Goal: Information Seeking & Learning: Learn about a topic

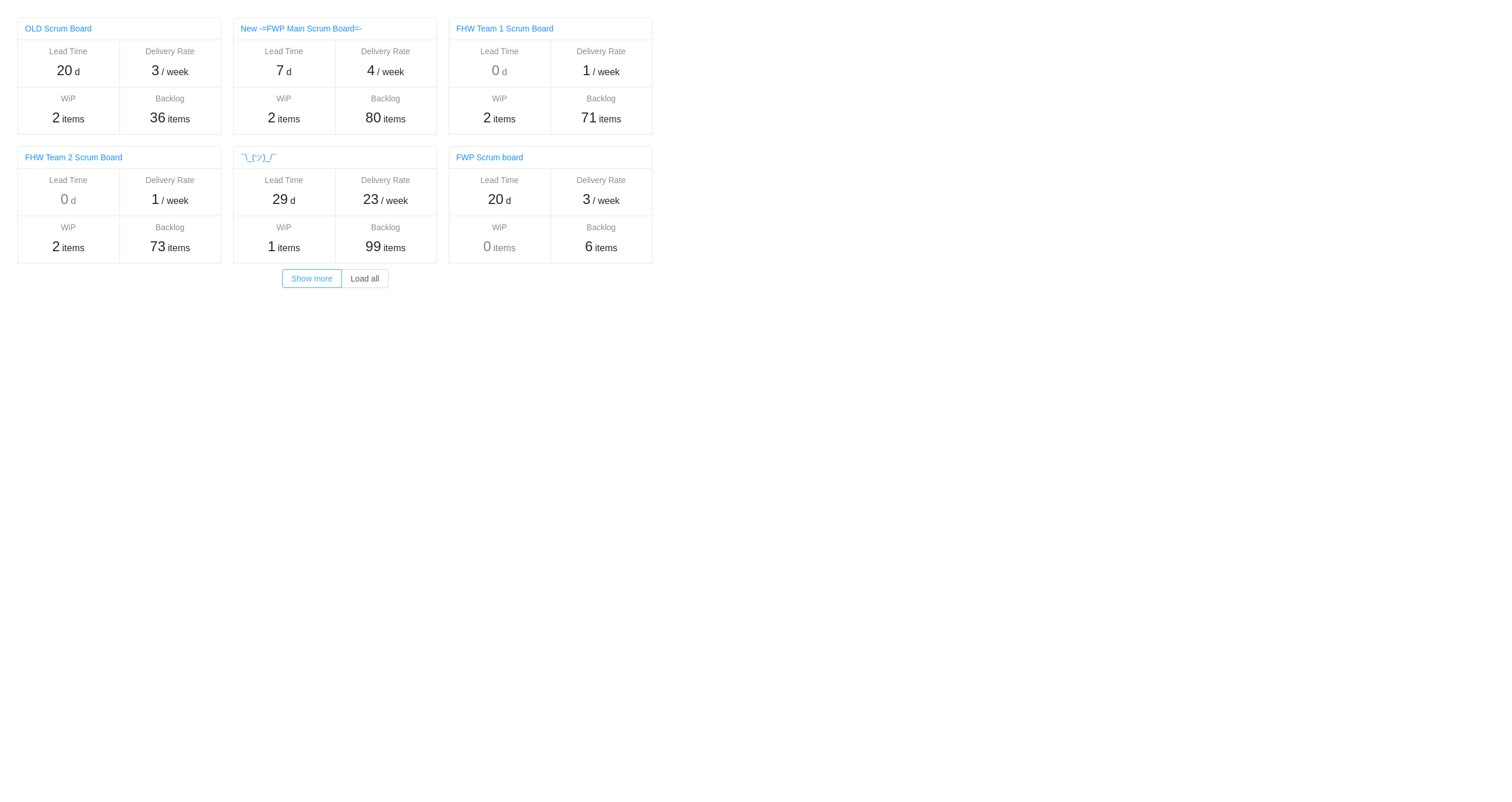
click at [325, 279] on button "Show more" at bounding box center [312, 279] width 60 height 18
click at [53, 284] on link "Pro6 Main Board" at bounding box center [56, 286] width 61 height 9
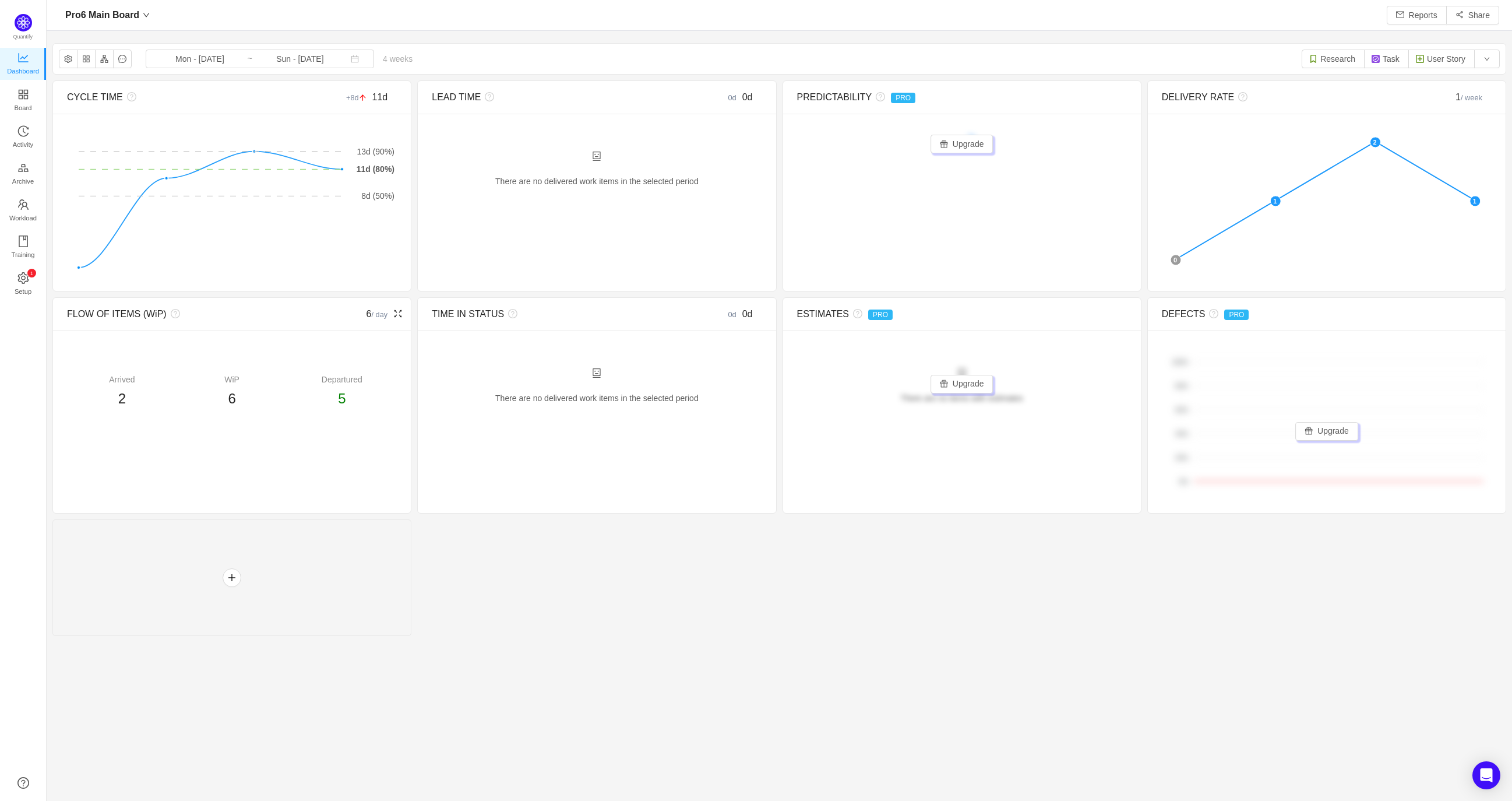
scroll to position [782, 1436]
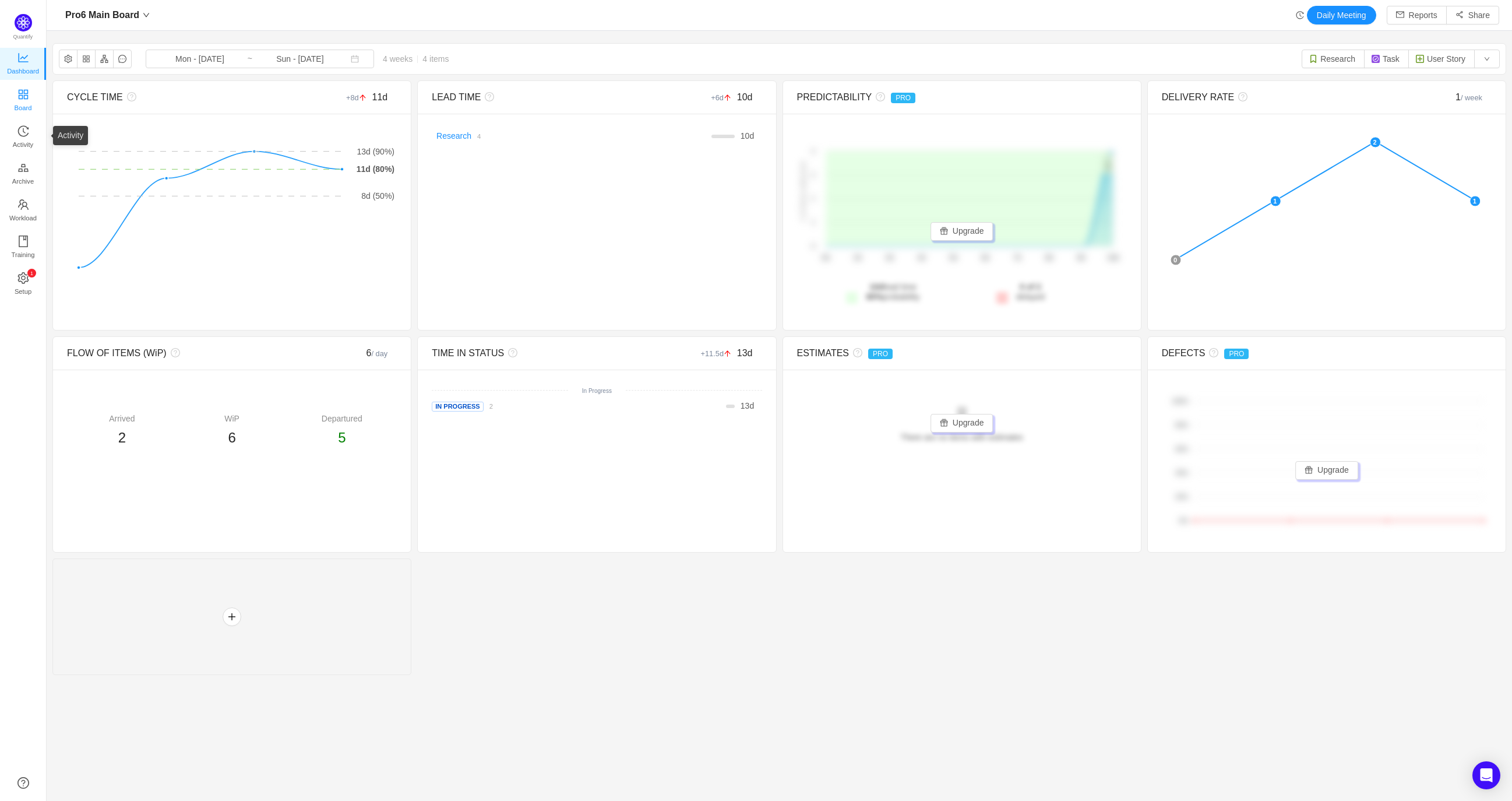
click at [29, 97] on span "Board" at bounding box center [23, 108] width 17 height 24
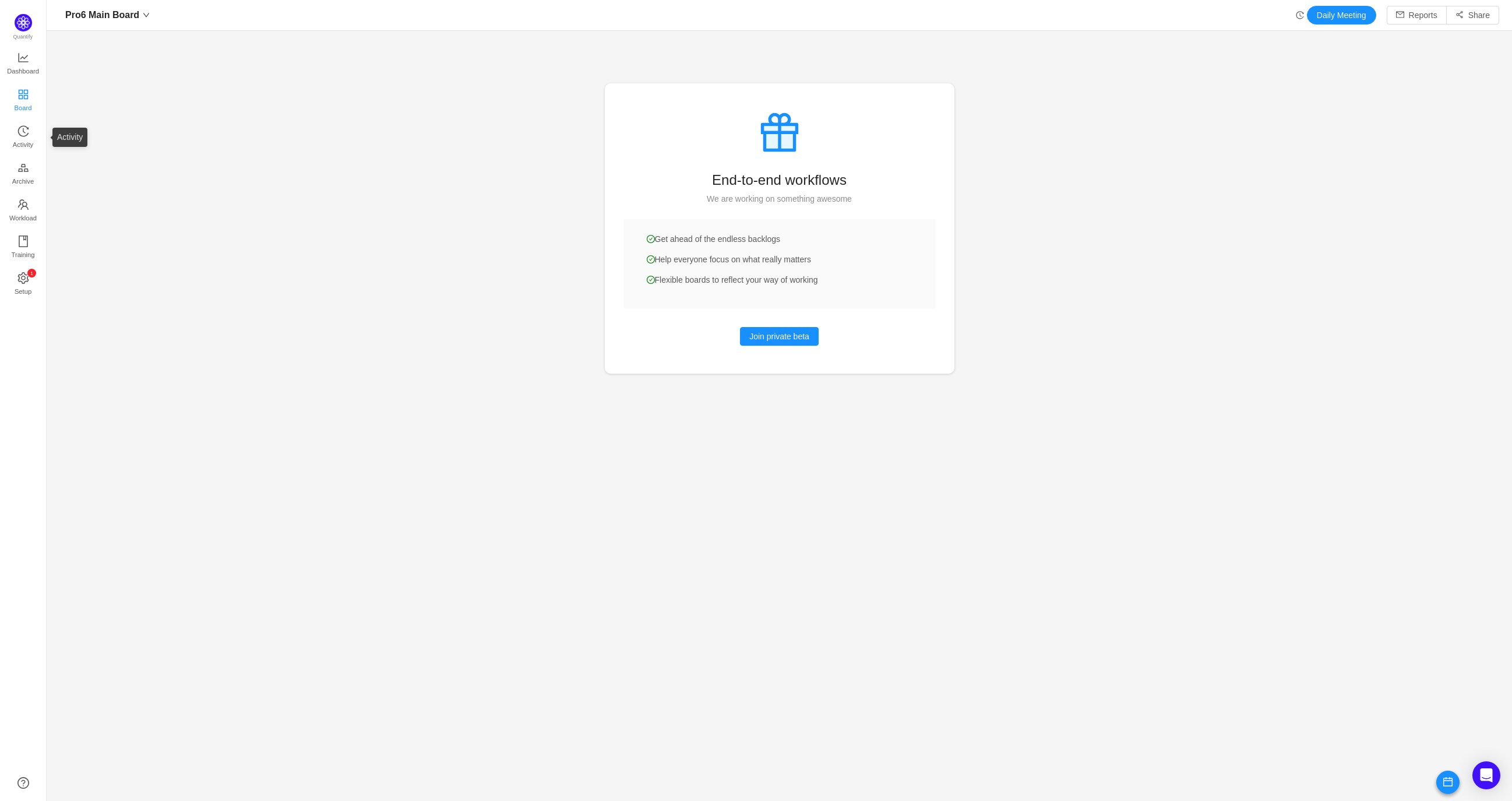
click at [24, 106] on span "Board" at bounding box center [23, 108] width 17 height 24
click at [24, 138] on span "Activity" at bounding box center [23, 145] width 20 height 24
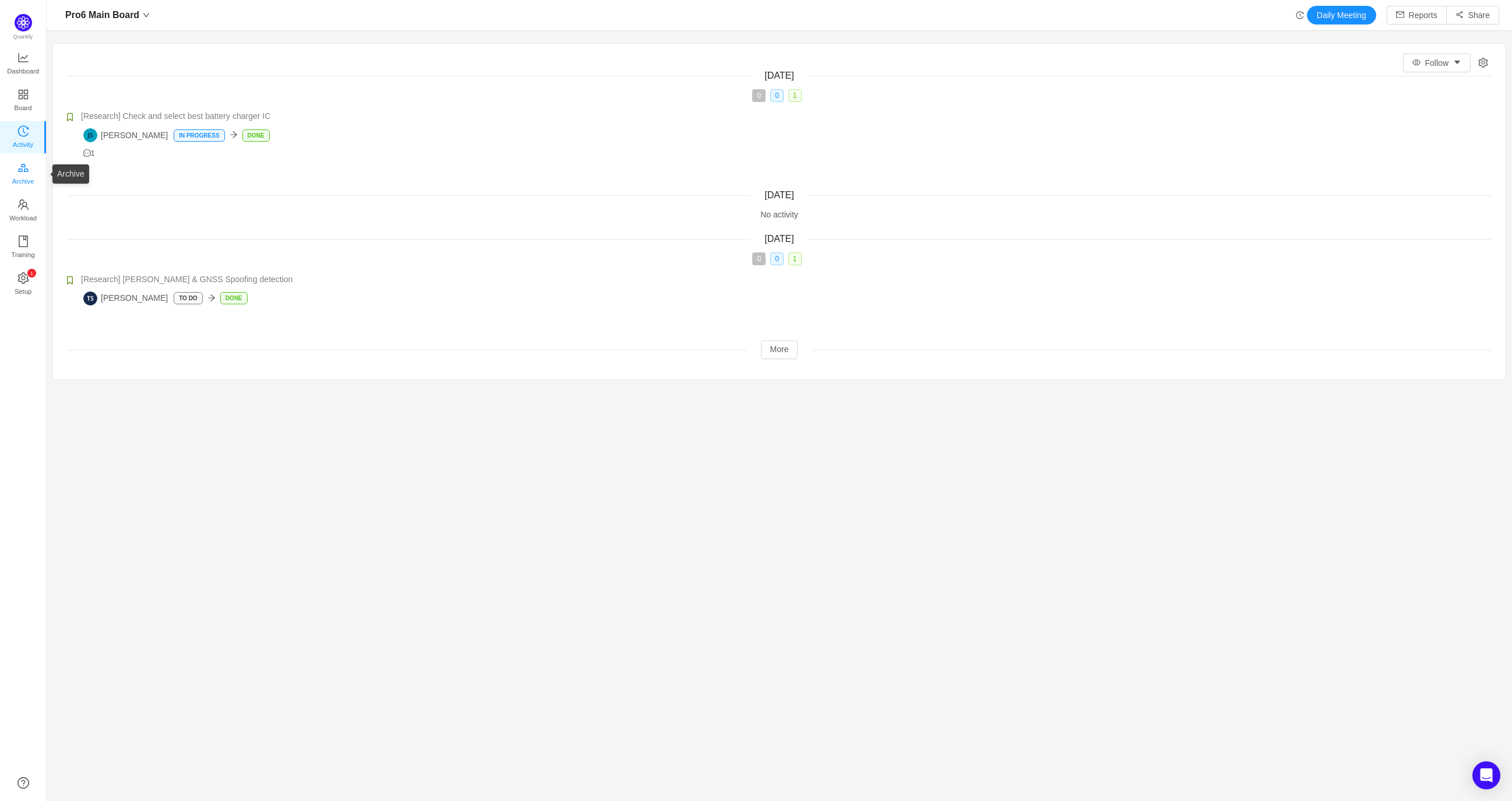
click at [29, 165] on link "Archive" at bounding box center [23, 175] width 12 height 24
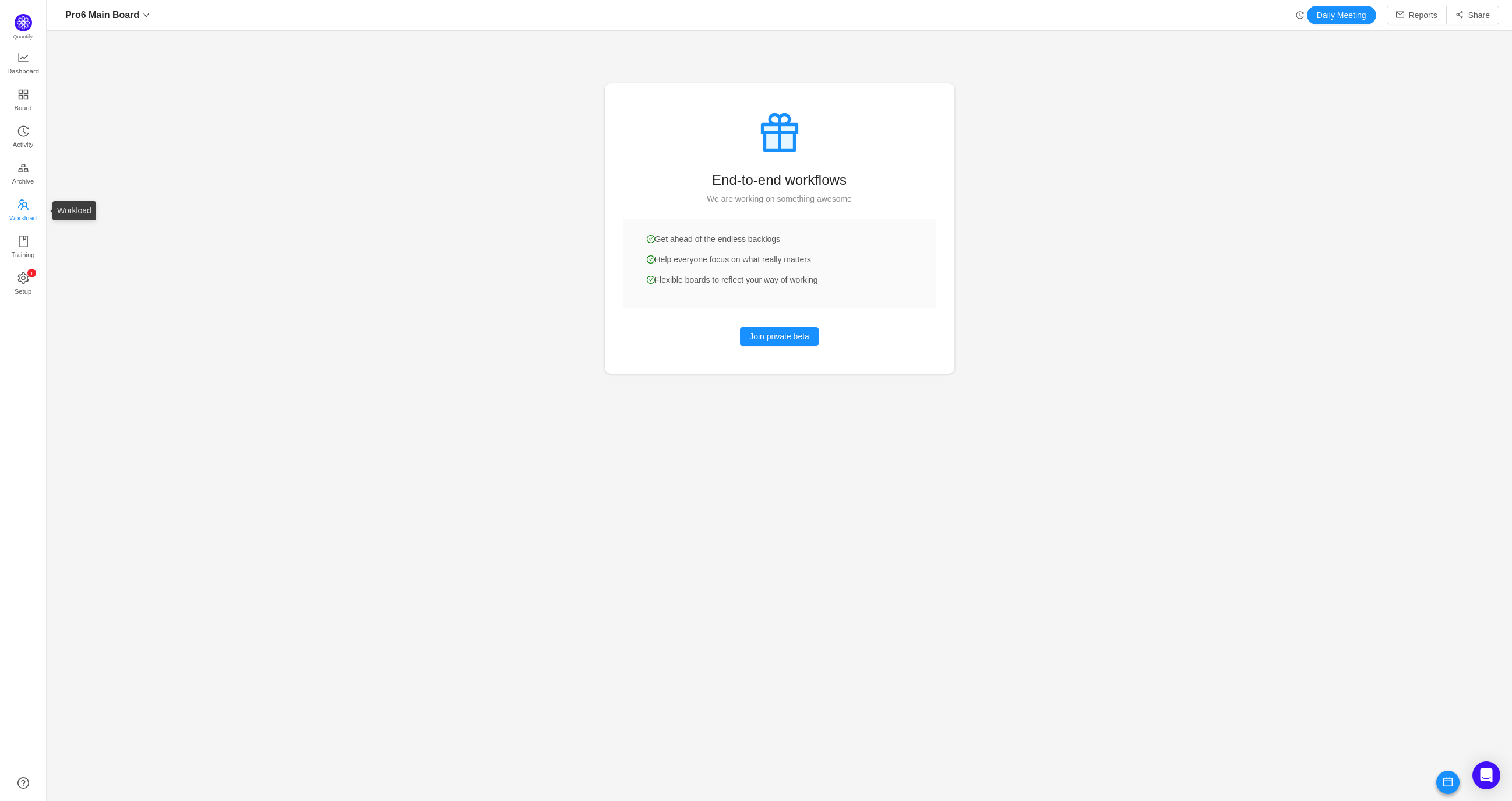
click at [30, 226] on span "Workload" at bounding box center [23, 218] width 27 height 24
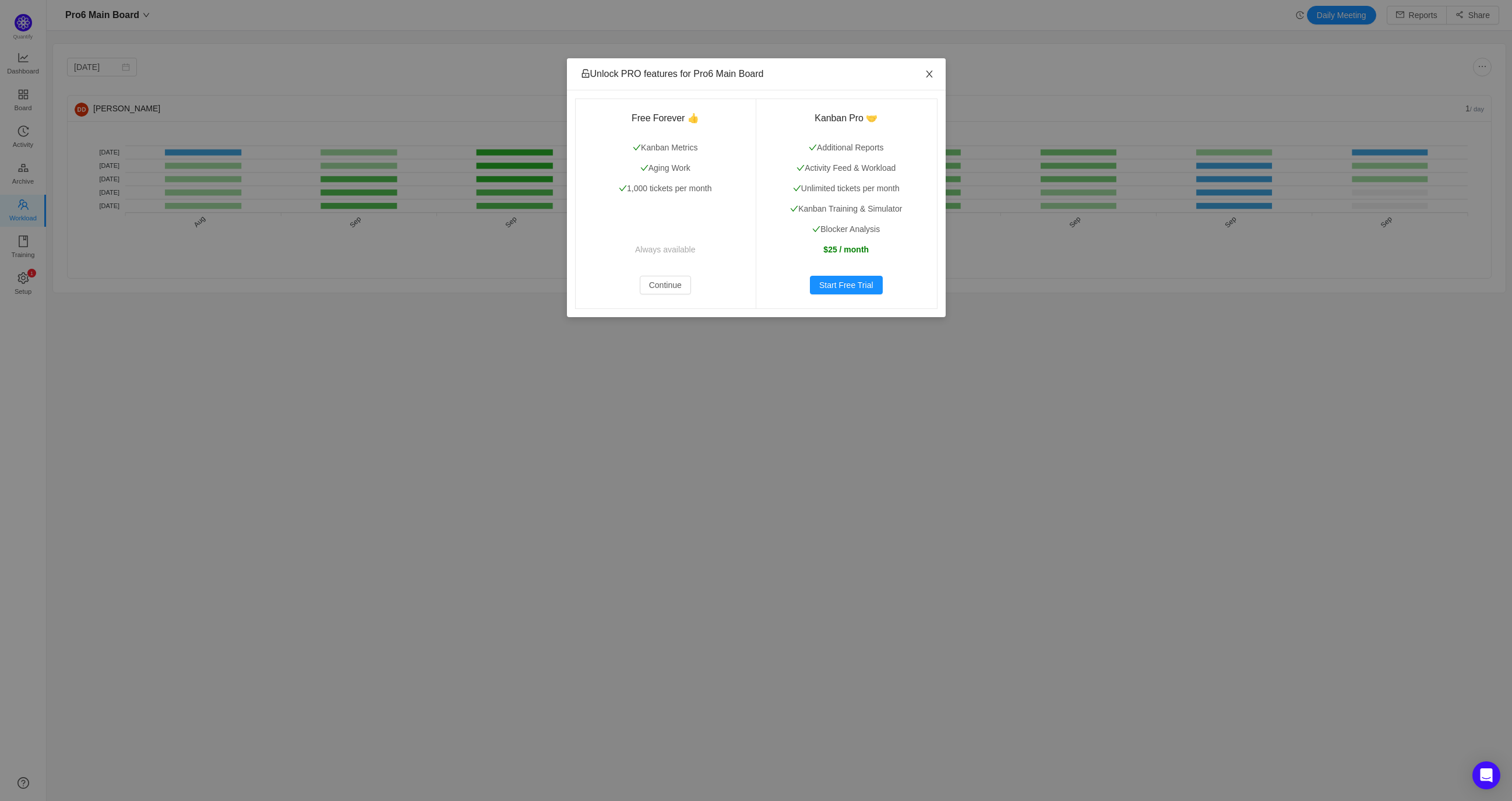
click at [929, 69] on span "Close" at bounding box center [929, 75] width 33 height 33
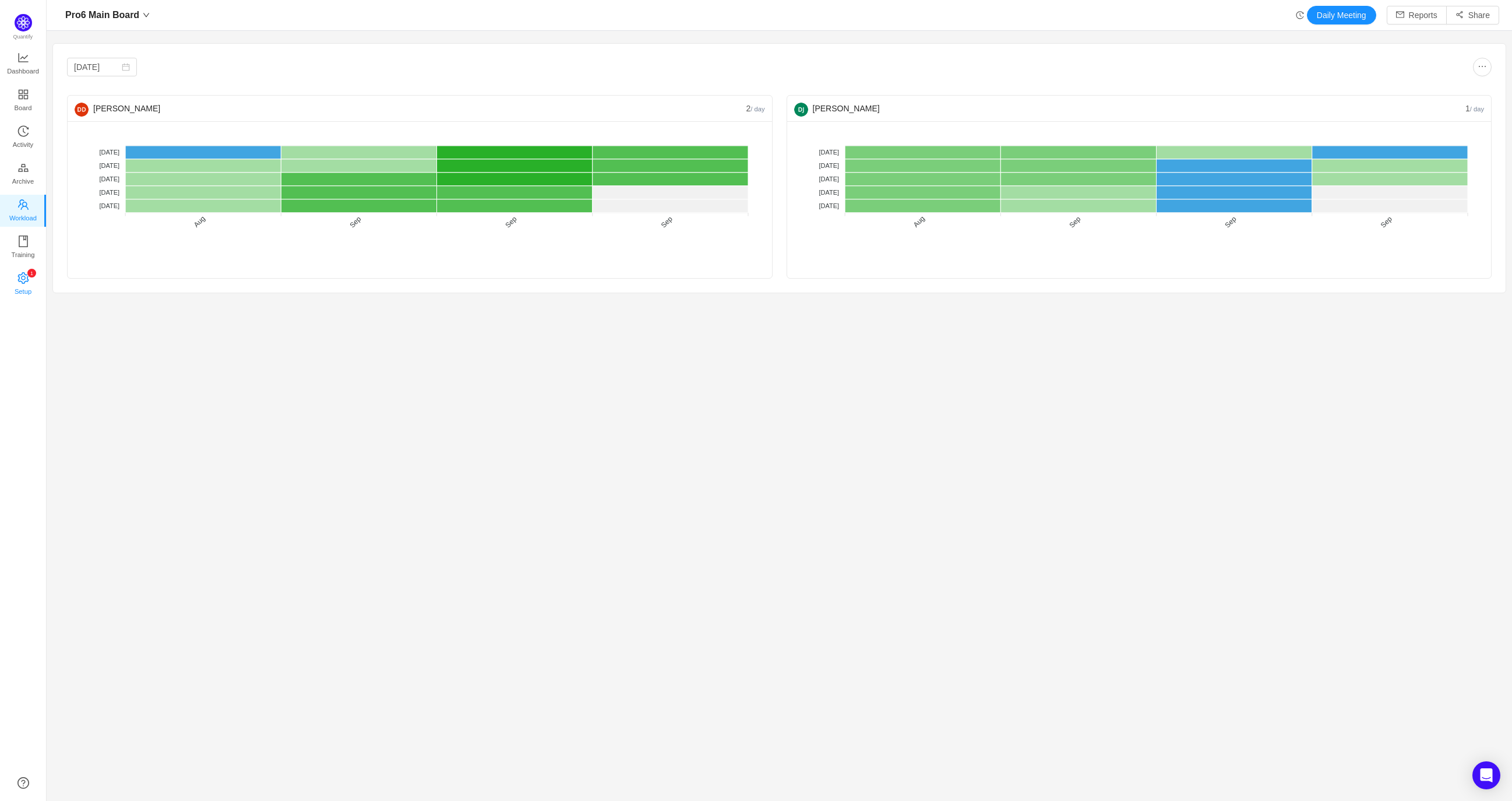
click at [29, 284] on link "0 1 2 3 4 5 6 7 8 9 0 1 2 3 4 5 6 7 8 9 0 1 2 3 4 5 6 7 8 9 Setup" at bounding box center [23, 285] width 12 height 24
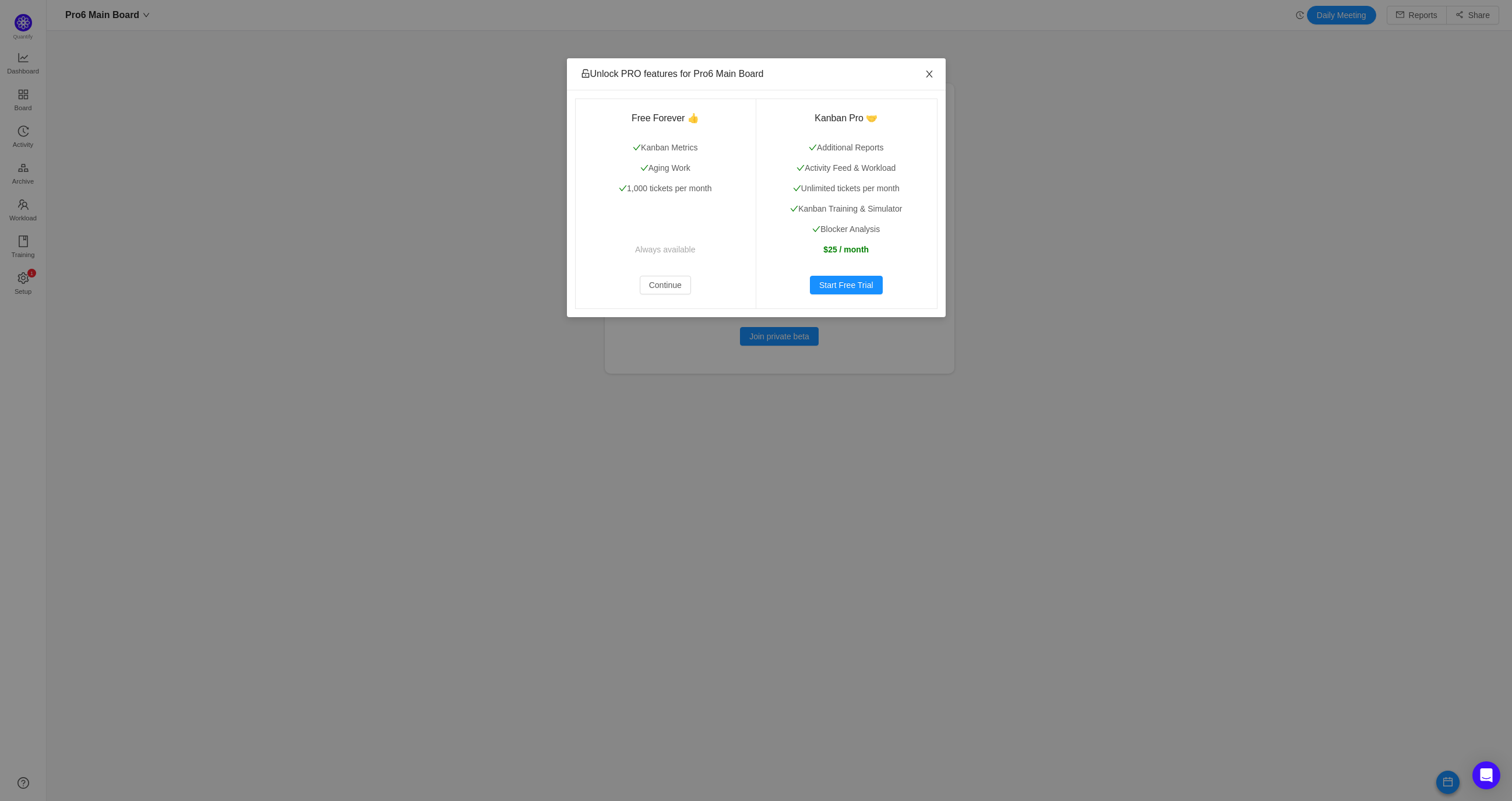
click at [927, 70] on icon "icon: close" at bounding box center [929, 74] width 9 height 9
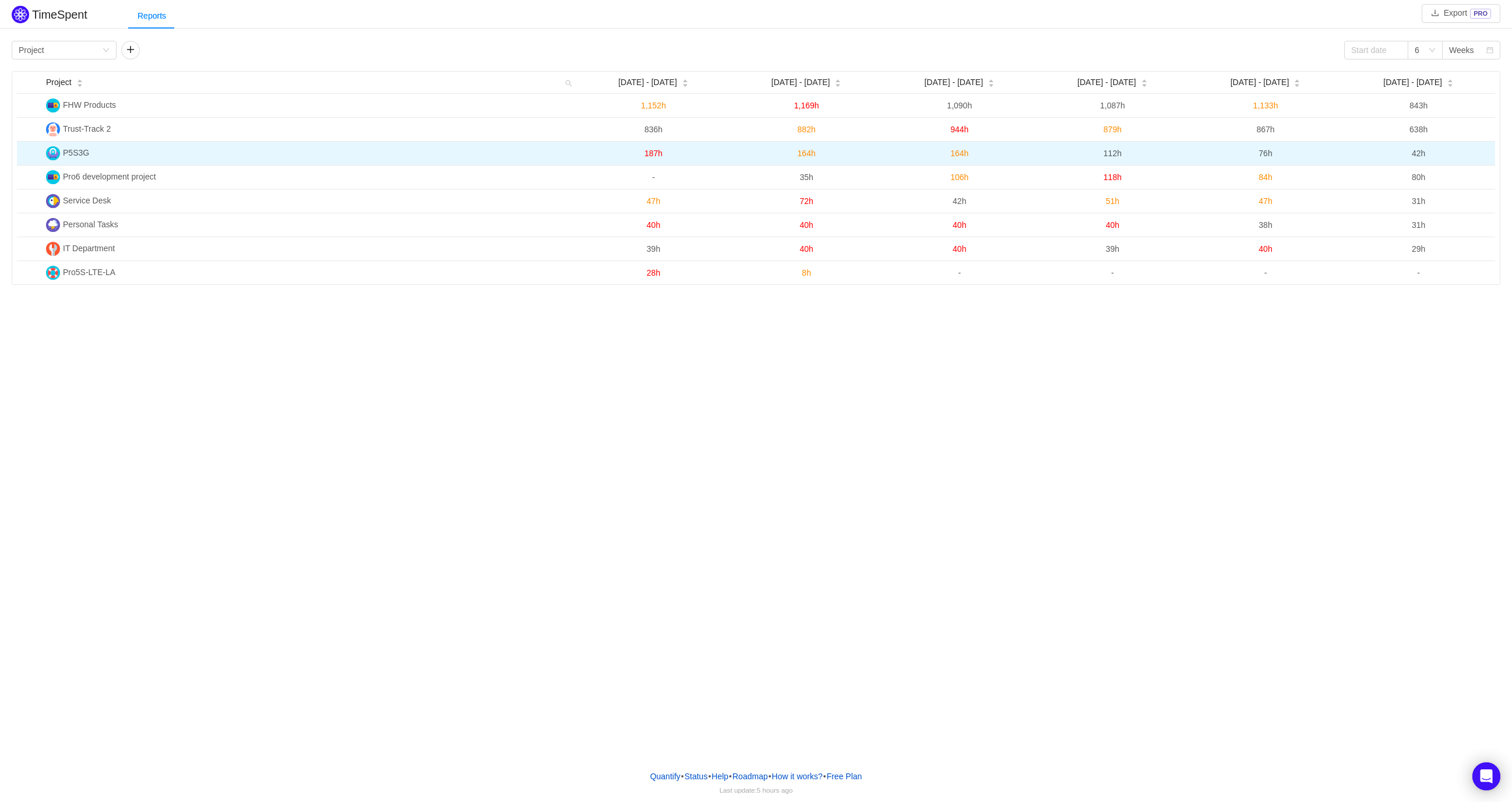
click at [74, 151] on span "P5S3G" at bounding box center [76, 153] width 26 height 9
click at [655, 153] on span "187h" at bounding box center [654, 153] width 18 height 9
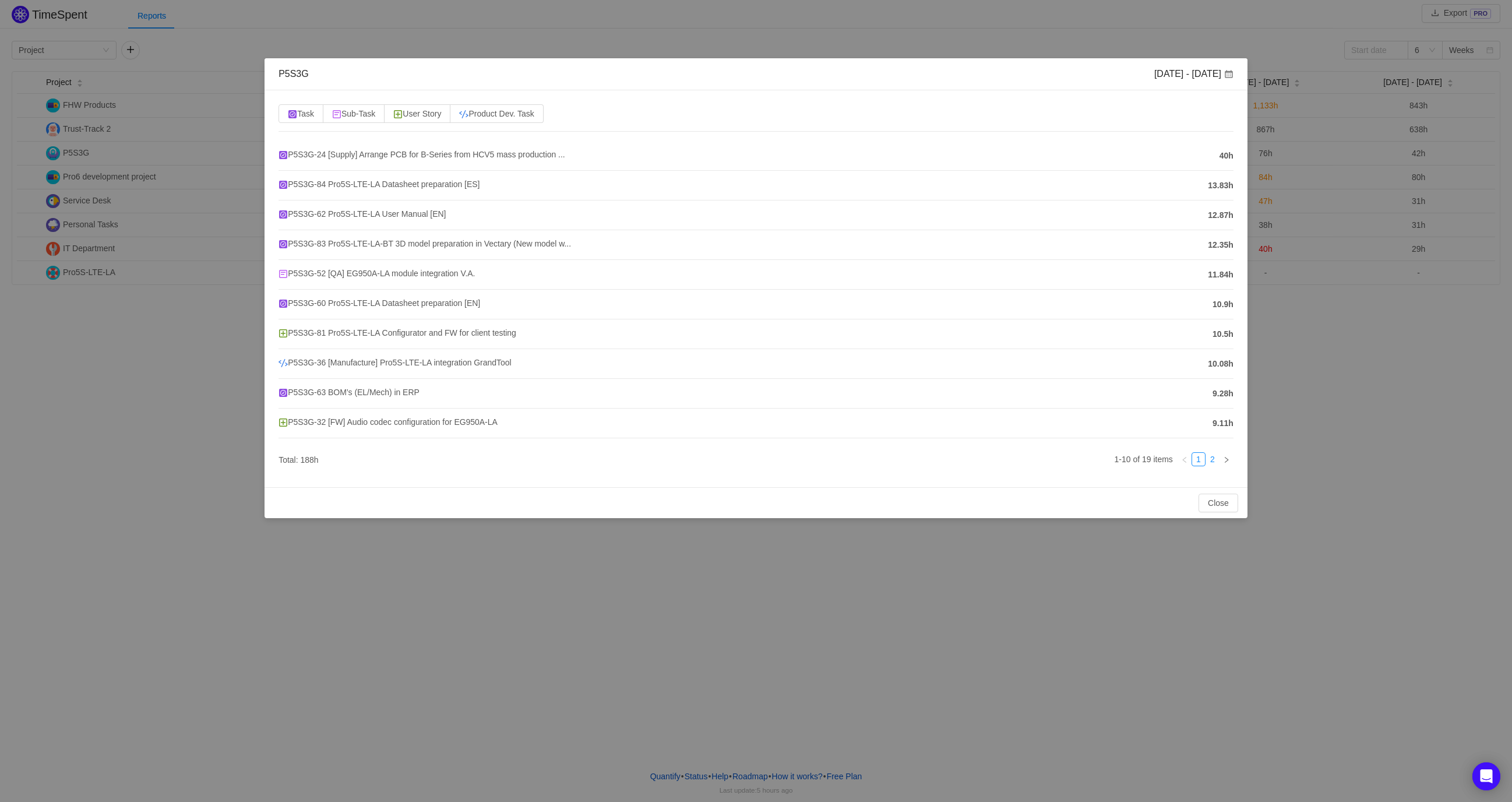
click at [1216, 463] on link "2" at bounding box center [1213, 459] width 13 height 13
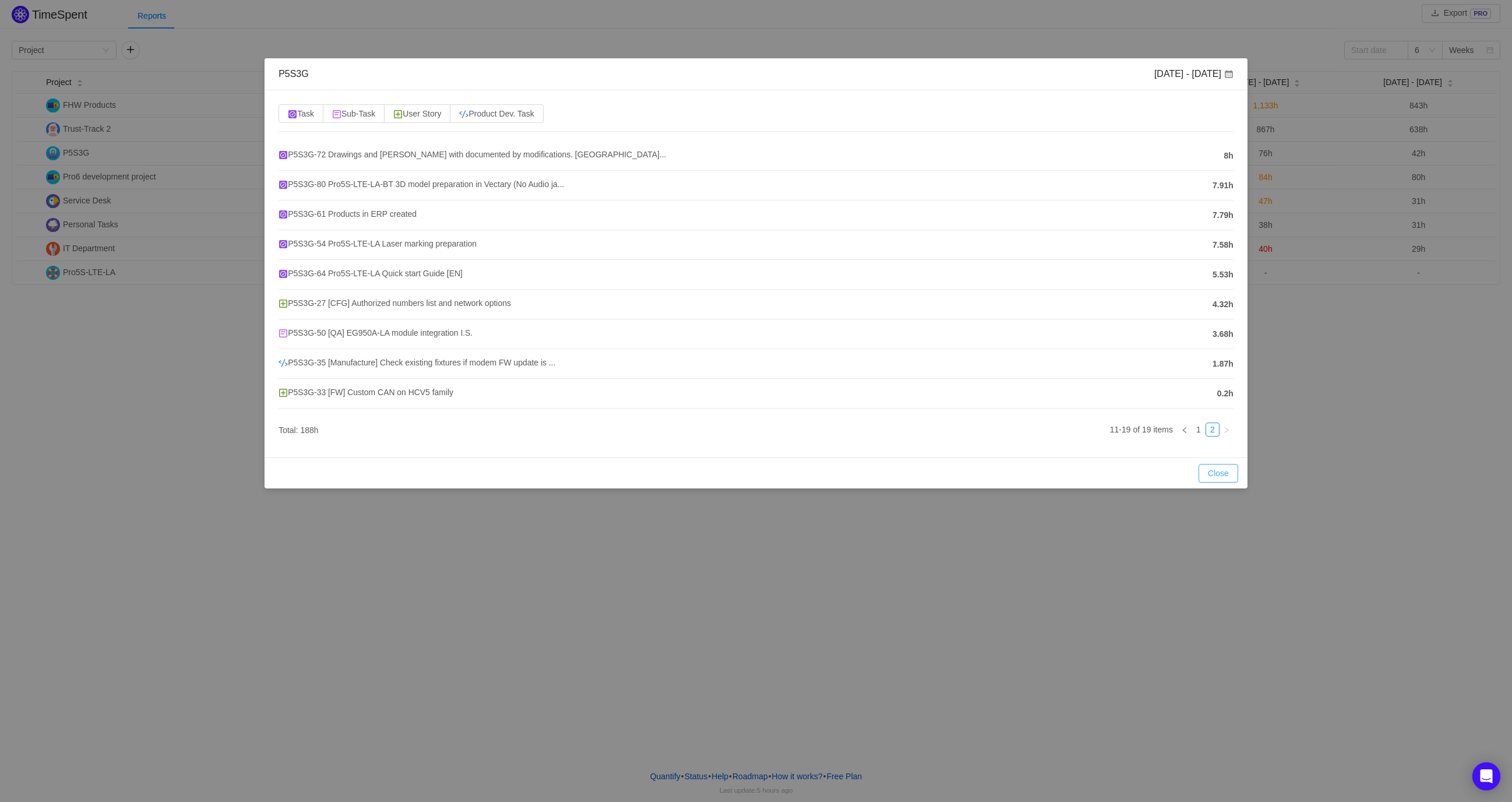
click at [1223, 479] on button "Close" at bounding box center [1219, 473] width 40 height 18
click at [1223, 479] on div "P5S3G Aug 11 - 17 Task Sub-Task User Story Product Dev. Task P5S3G-72 Drawings …" at bounding box center [756, 401] width 1512 height 802
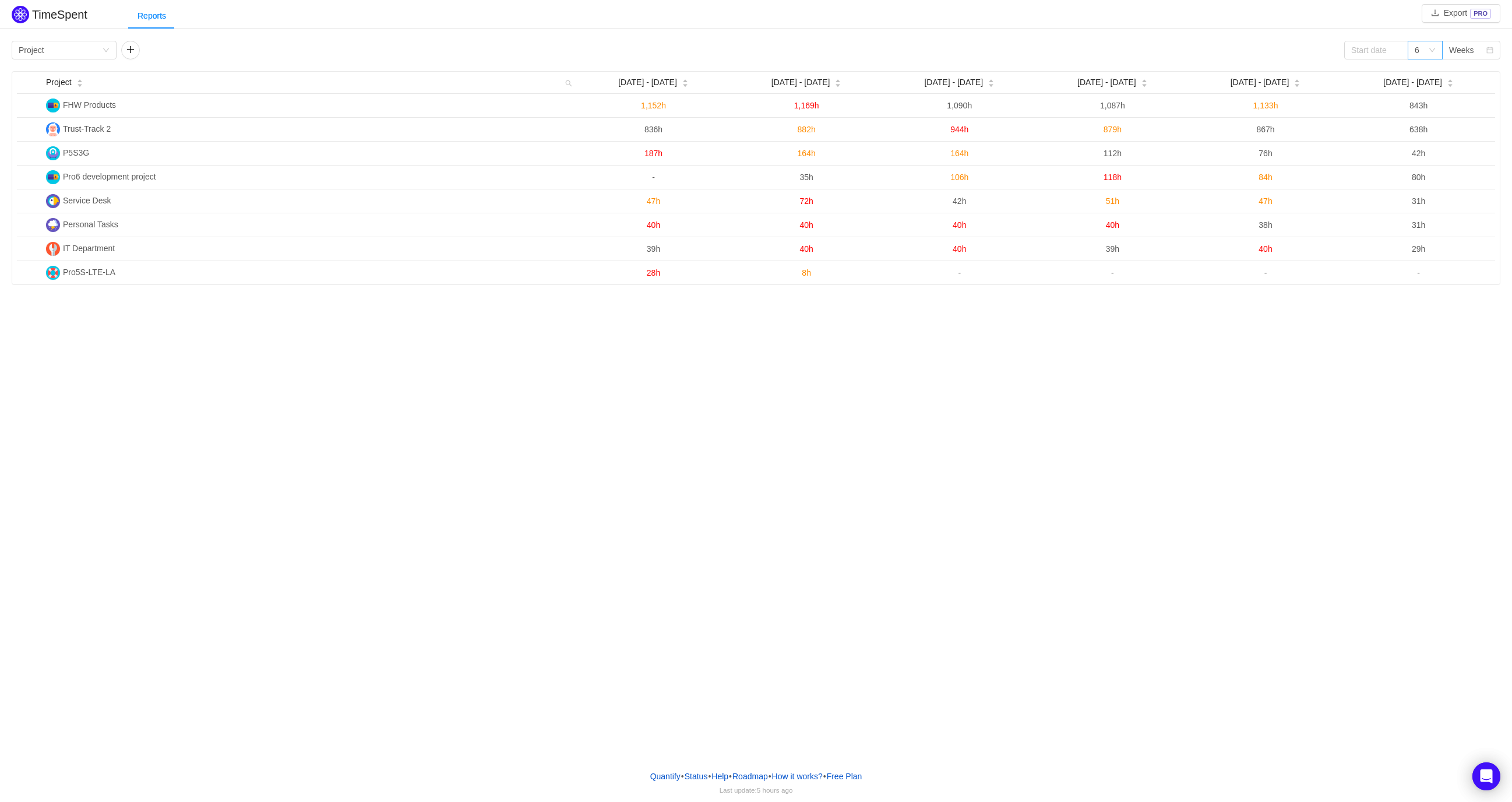
click at [1433, 54] on icon "icon: down" at bounding box center [1433, 50] width 7 height 7
click at [1425, 127] on li "12" at bounding box center [1426, 128] width 35 height 18
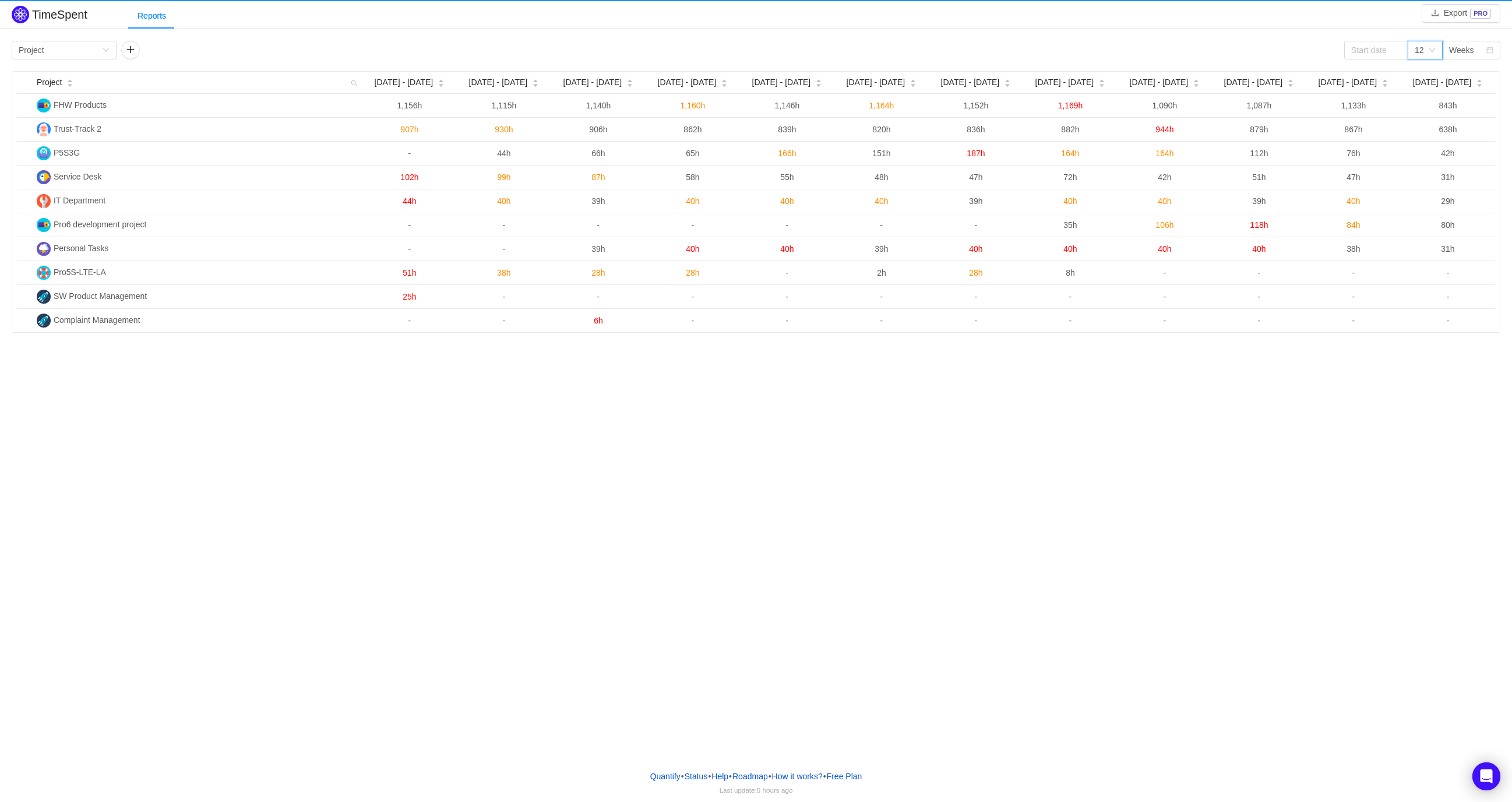
click at [1396, 35] on div "TimeSpent Export PRO Reports Group by Project 12 Weeks Project Jun 30 - Jul 6 J…" at bounding box center [756, 168] width 1512 height 330
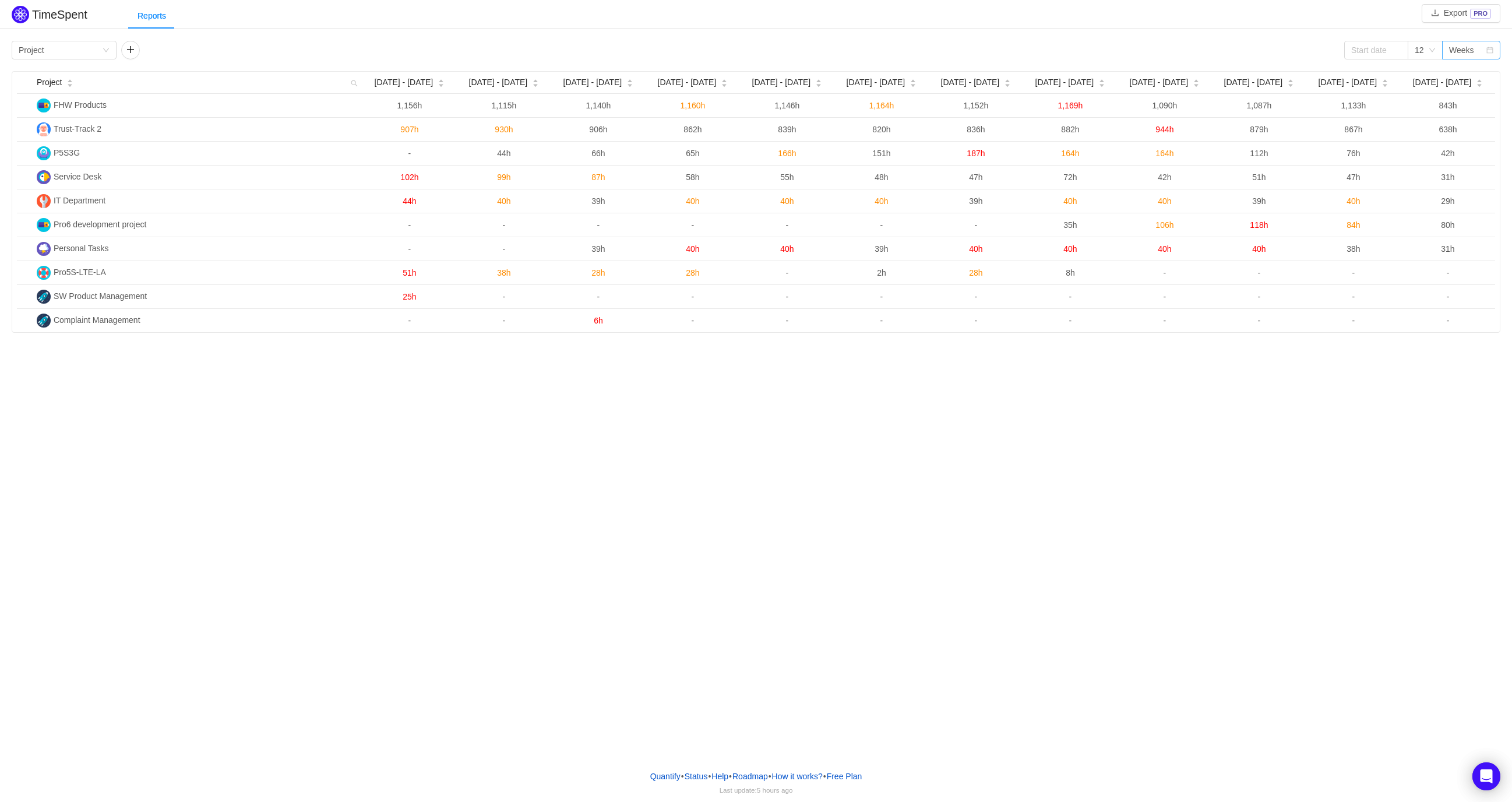
click at [1458, 46] on div "Weeks" at bounding box center [1462, 49] width 25 height 17
click at [1468, 97] on li "Months" at bounding box center [1472, 91] width 58 height 18
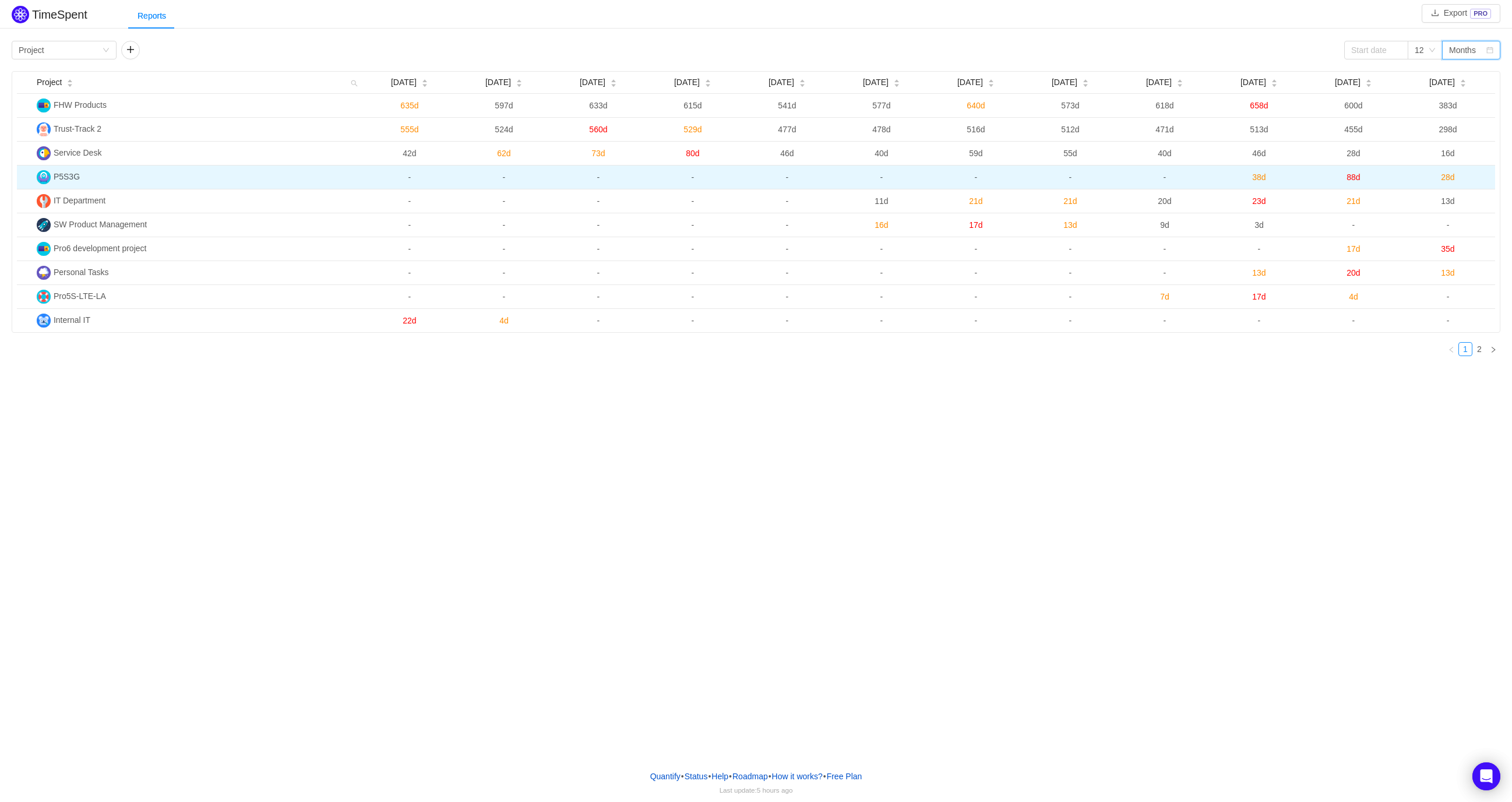
click at [1355, 176] on span "88d" at bounding box center [1354, 178] width 14 height 9
click at [1355, 176] on div "P5S3G Aug 2025 No Data Total: 0h Close OK" at bounding box center [756, 401] width 1512 height 802
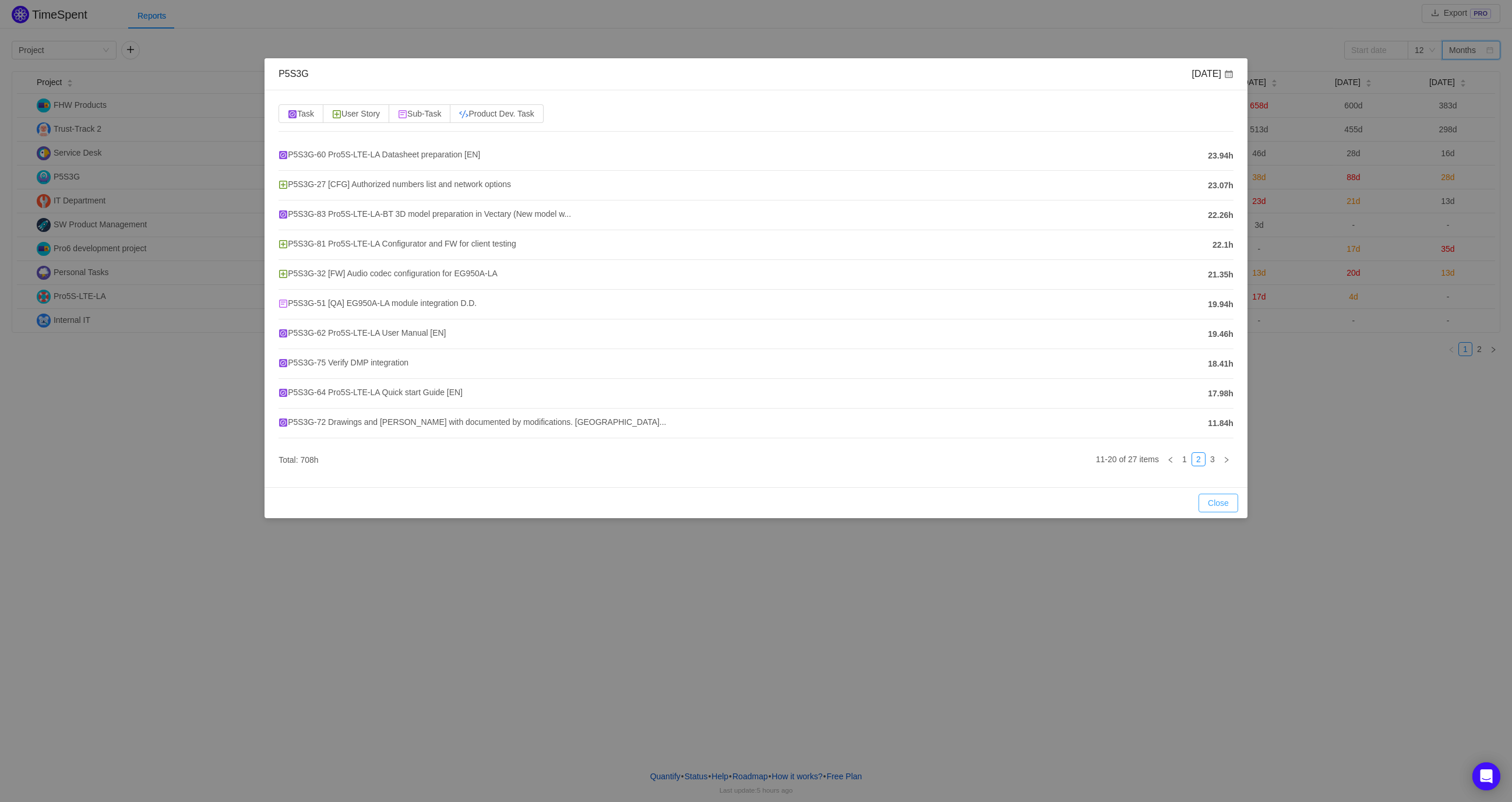
click at [1225, 503] on button "Close" at bounding box center [1219, 503] width 40 height 18
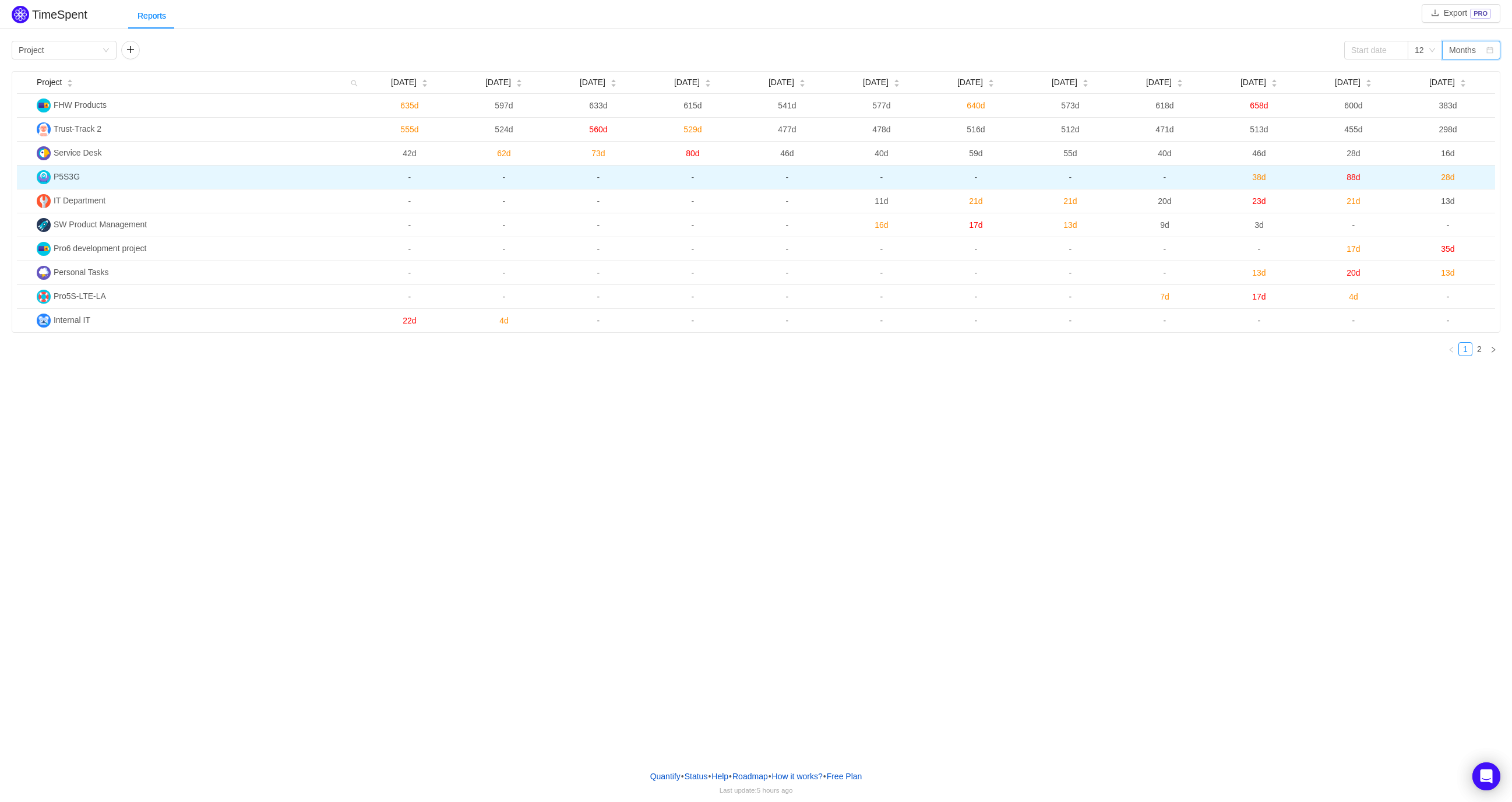
click at [1256, 179] on span "38d" at bounding box center [1259, 178] width 14 height 9
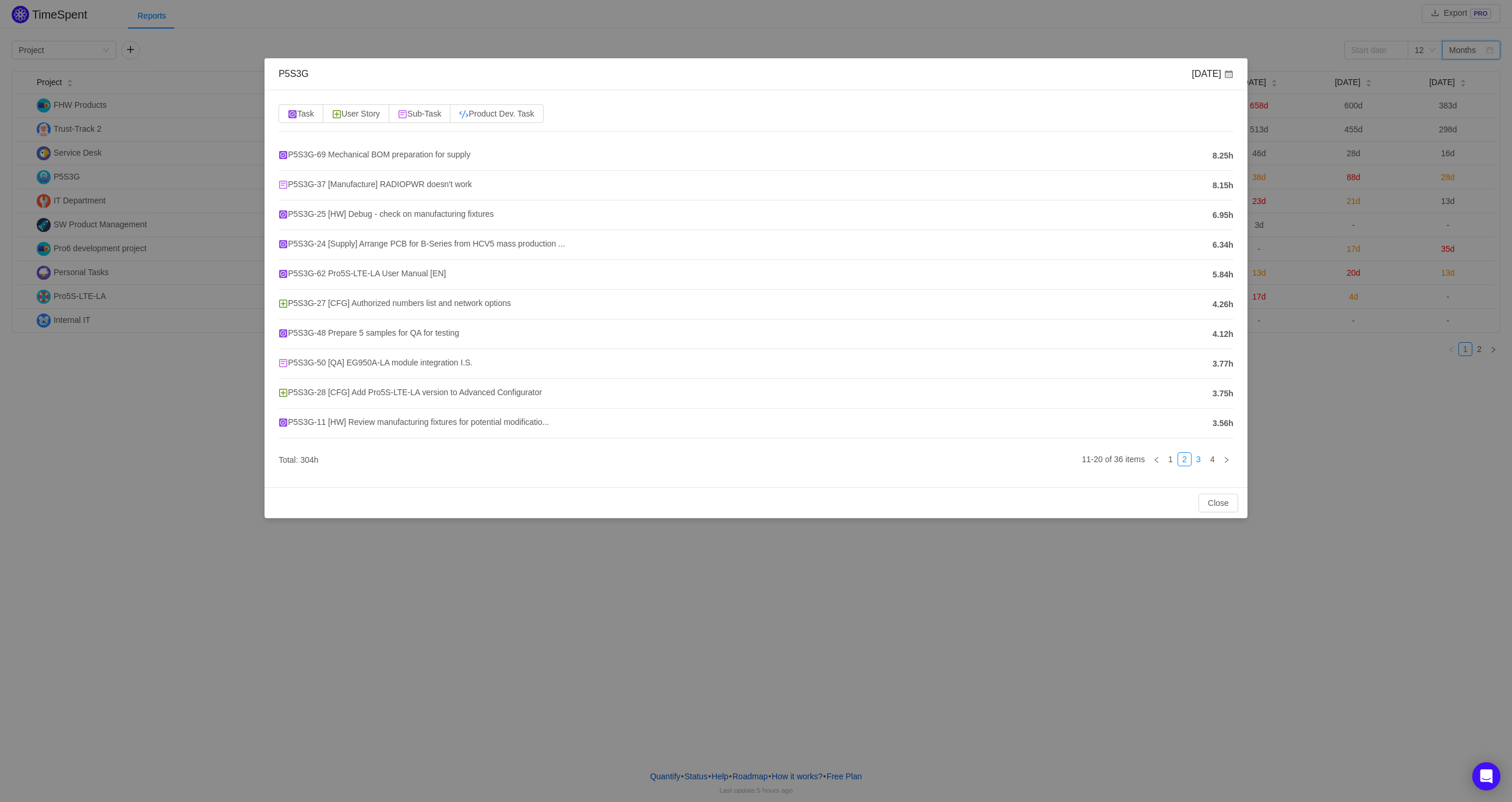
click at [1193, 458] on link "3" at bounding box center [1199, 459] width 13 height 13
click at [1210, 462] on link "4" at bounding box center [1213, 459] width 13 height 13
click at [1210, 462] on div "P5S3G Jul 2025 Task User Story Sub-Task Product Dev. Task P5S3G-22 [Supply] B-S…" at bounding box center [756, 401] width 1512 height 802
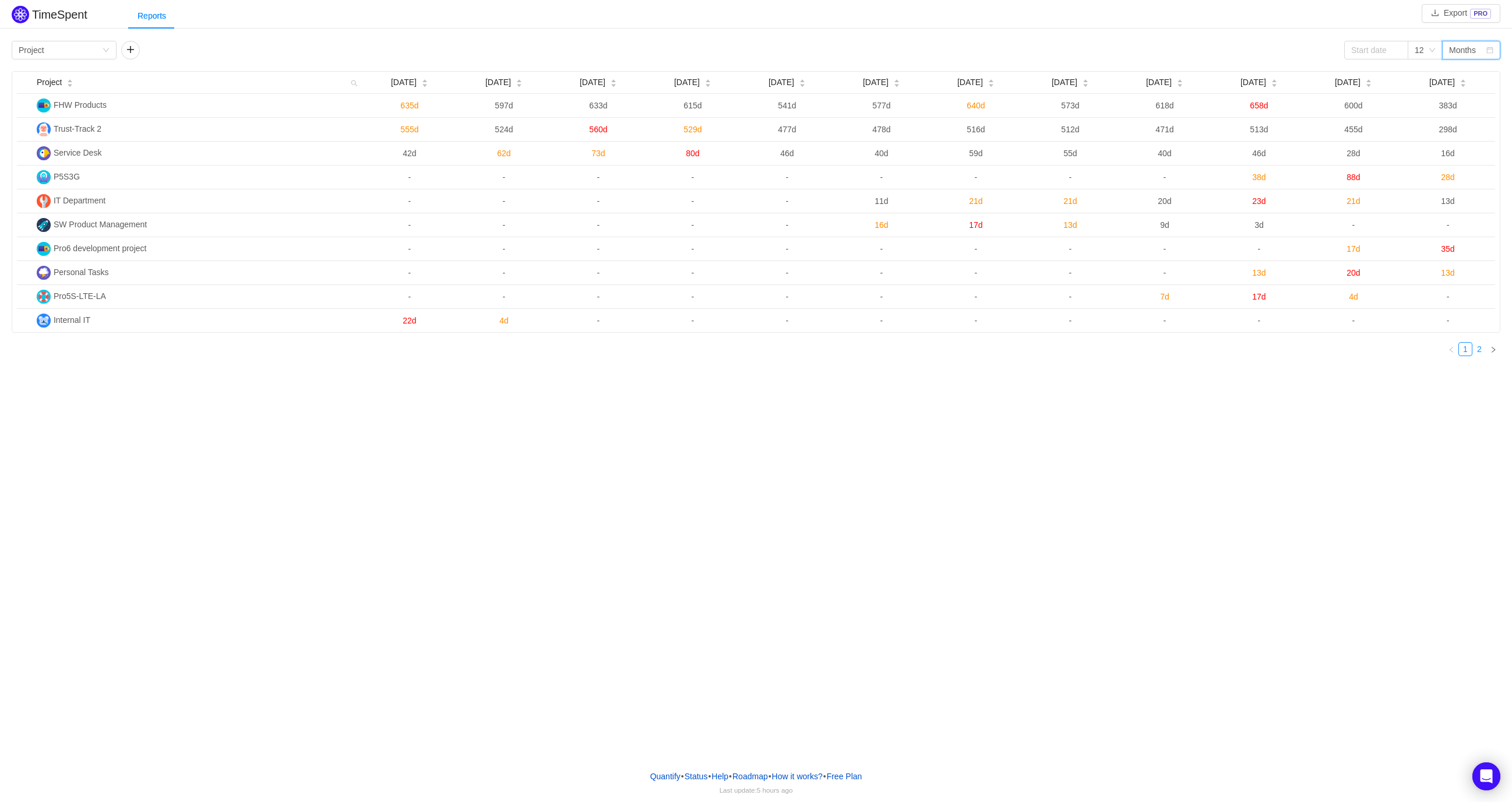
click at [1476, 352] on link "2" at bounding box center [1479, 349] width 13 height 13
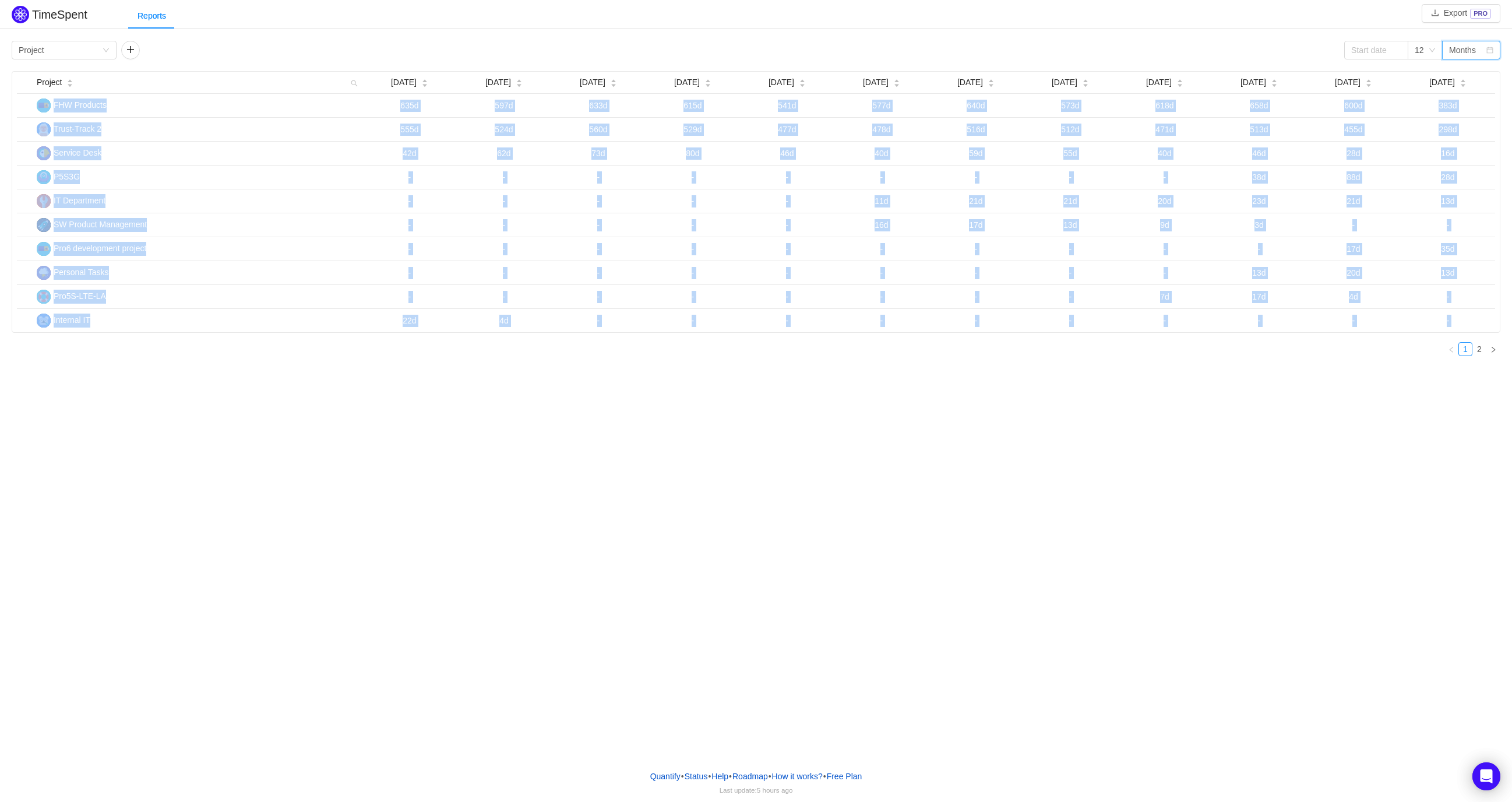
click at [1477, 352] on div "TimeSpent Export PRO Reports Group by Project 12 Months Project Oct 2024 Nov 20…" at bounding box center [756, 380] width 1512 height 760
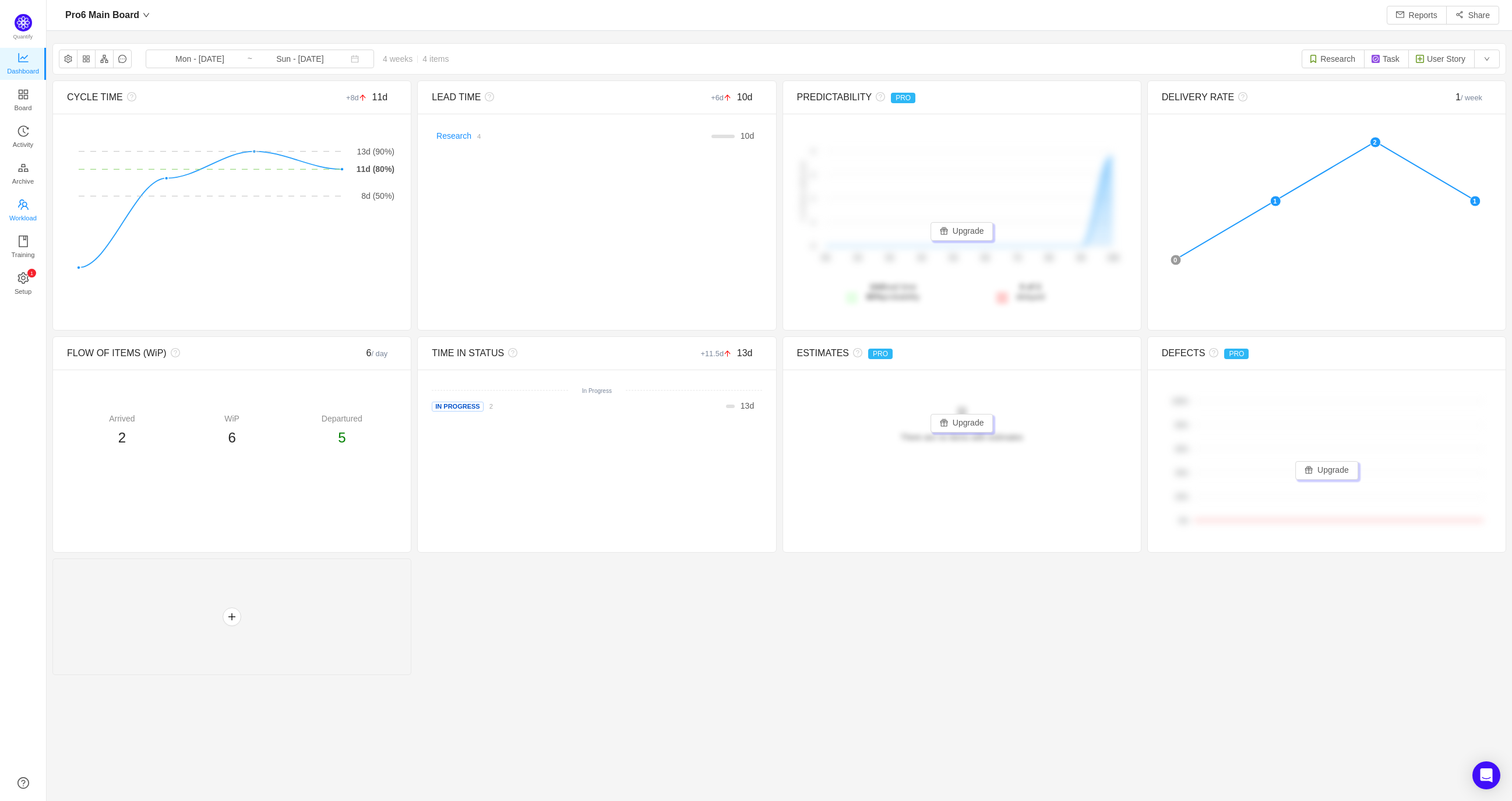
scroll to position [782, 1436]
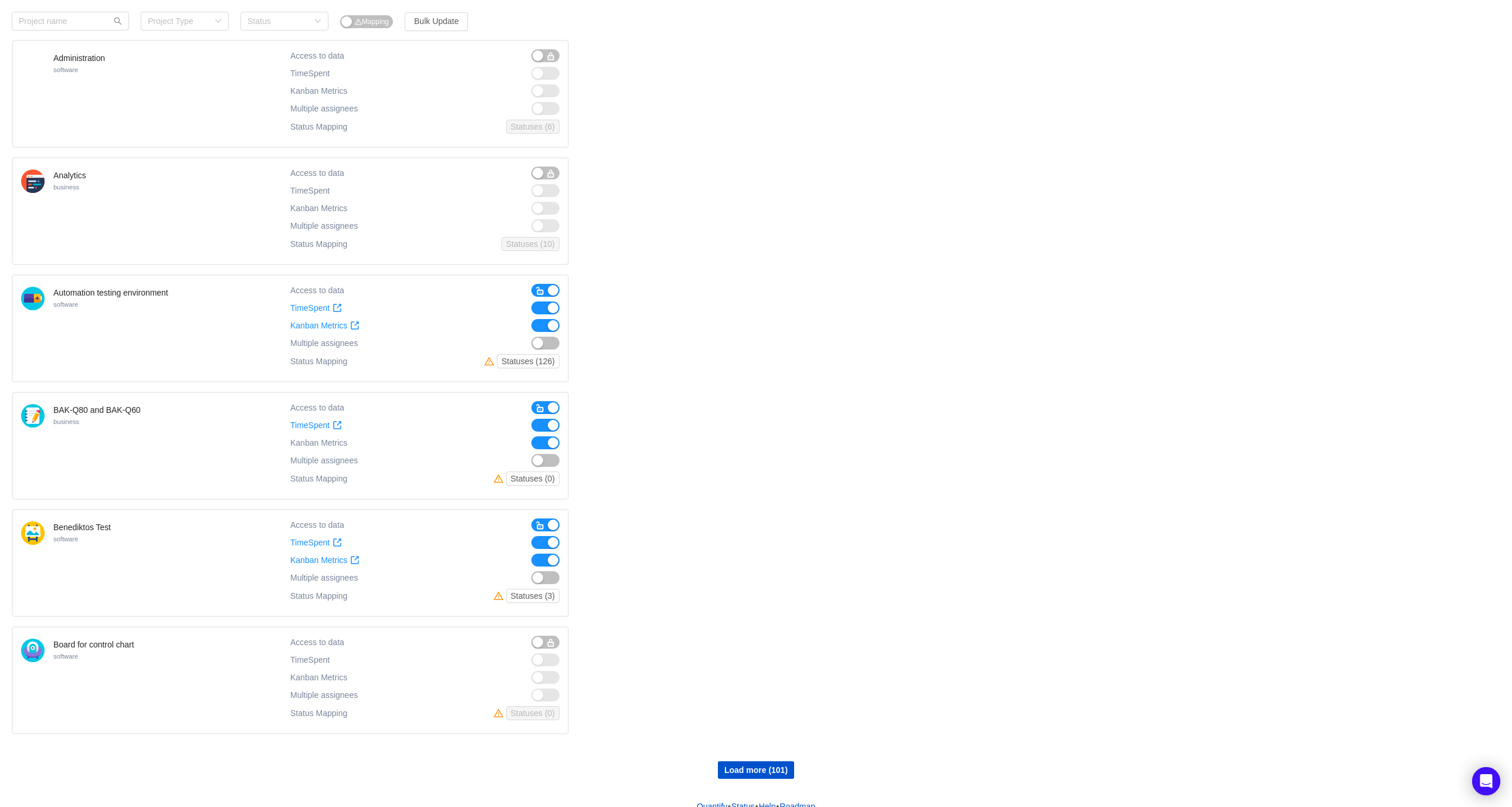
scroll to position [540, 0]
click at [766, 758] on button "Load more (101)" at bounding box center [756, 766] width 76 height 17
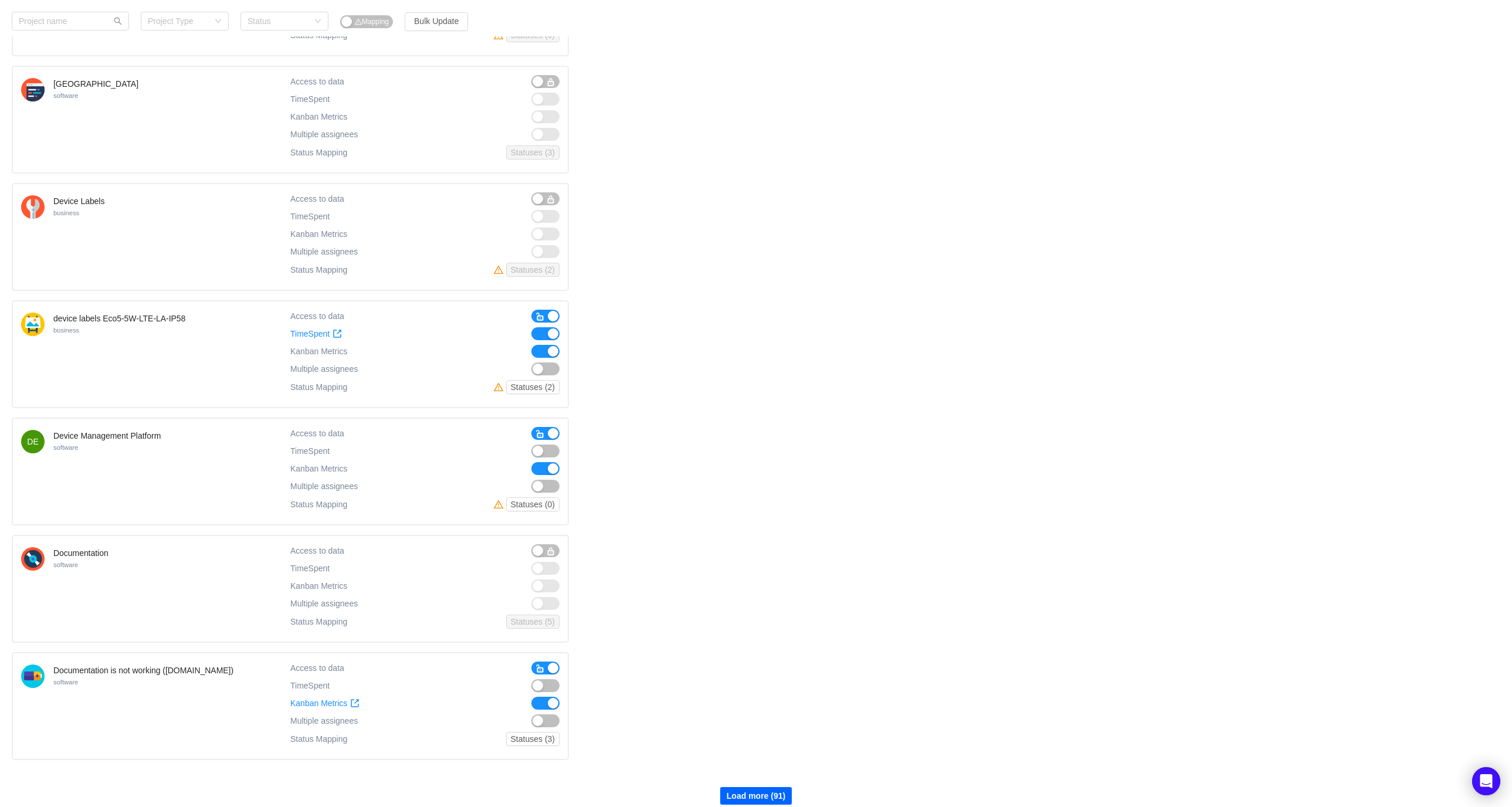
scroll to position [1703, 0]
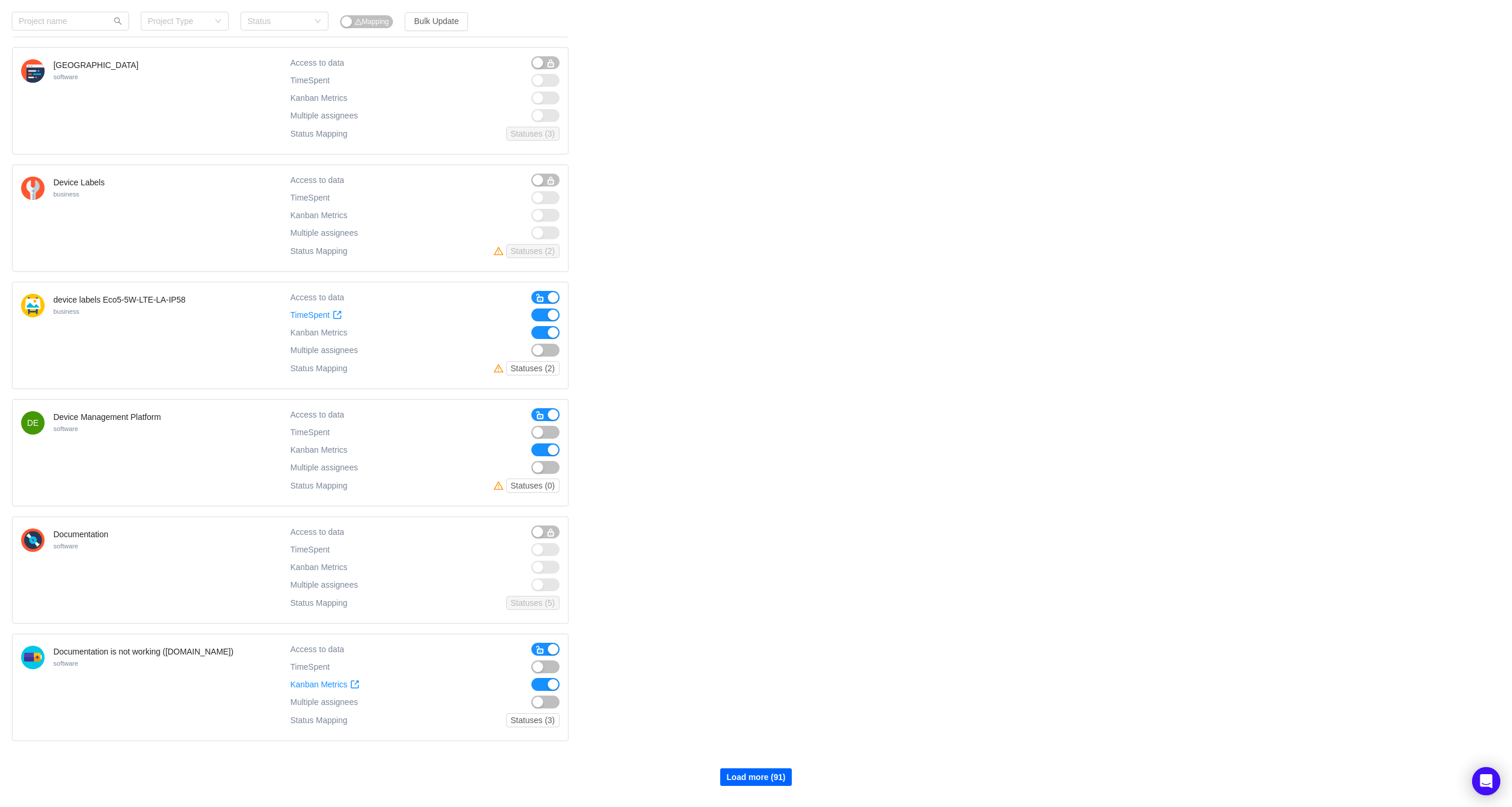
click at [745, 769] on button "Load more (91)" at bounding box center [756, 777] width 71 height 17
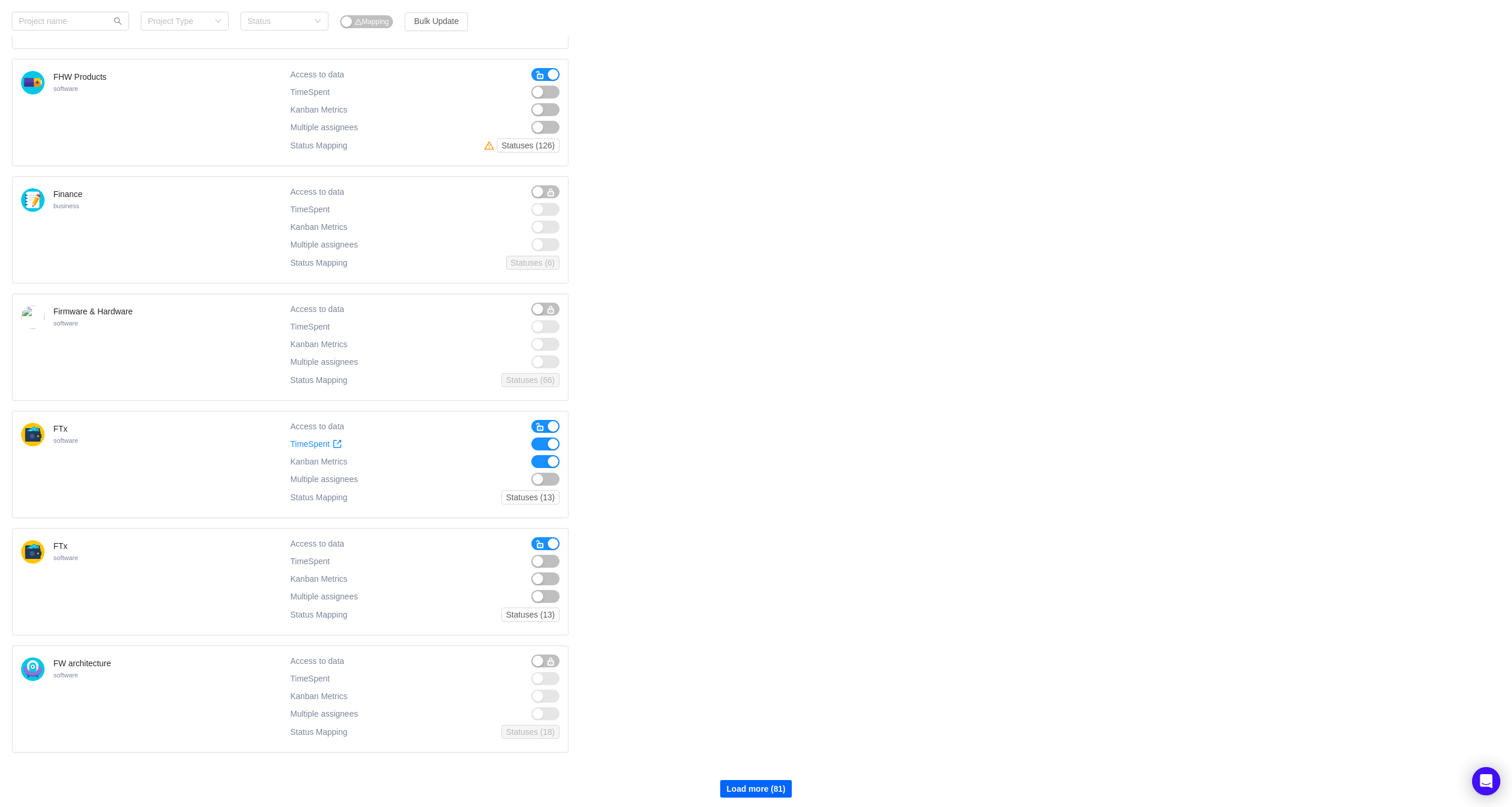
click at [751, 780] on button "Load more (81)" at bounding box center [756, 788] width 71 height 17
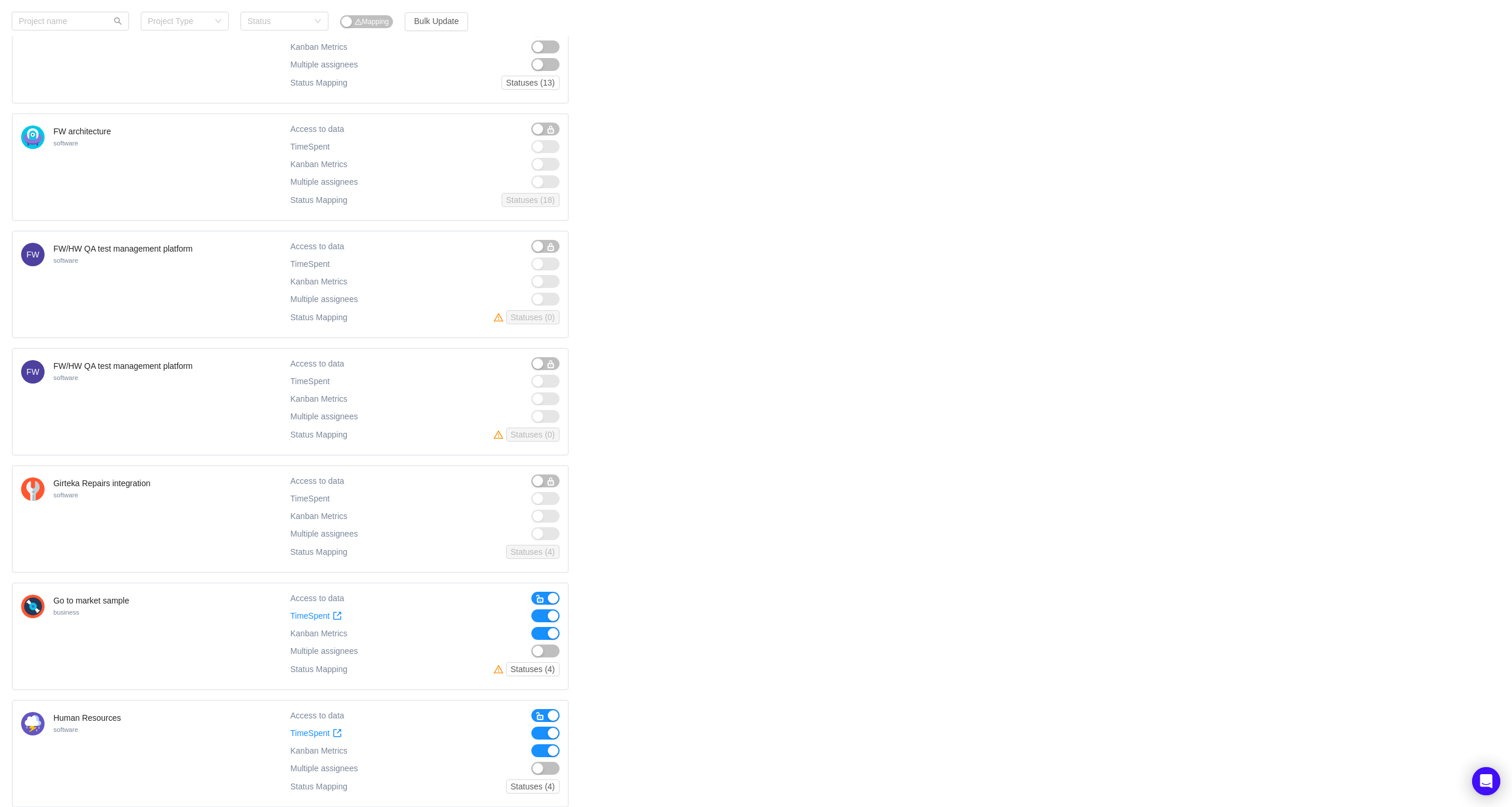
scroll to position [4025, 0]
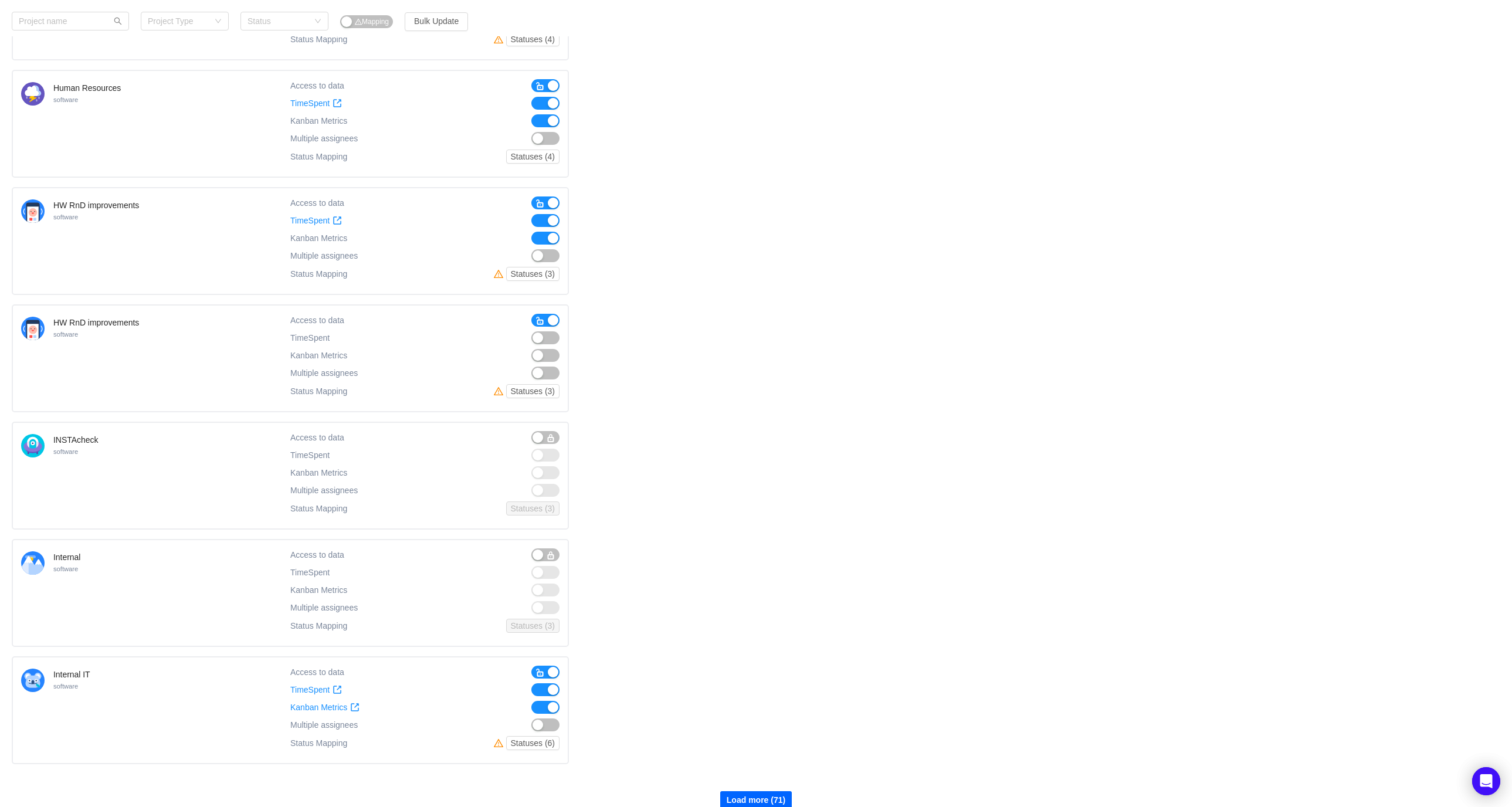
click at [756, 791] on button "Load more (71)" at bounding box center [756, 800] width 71 height 17
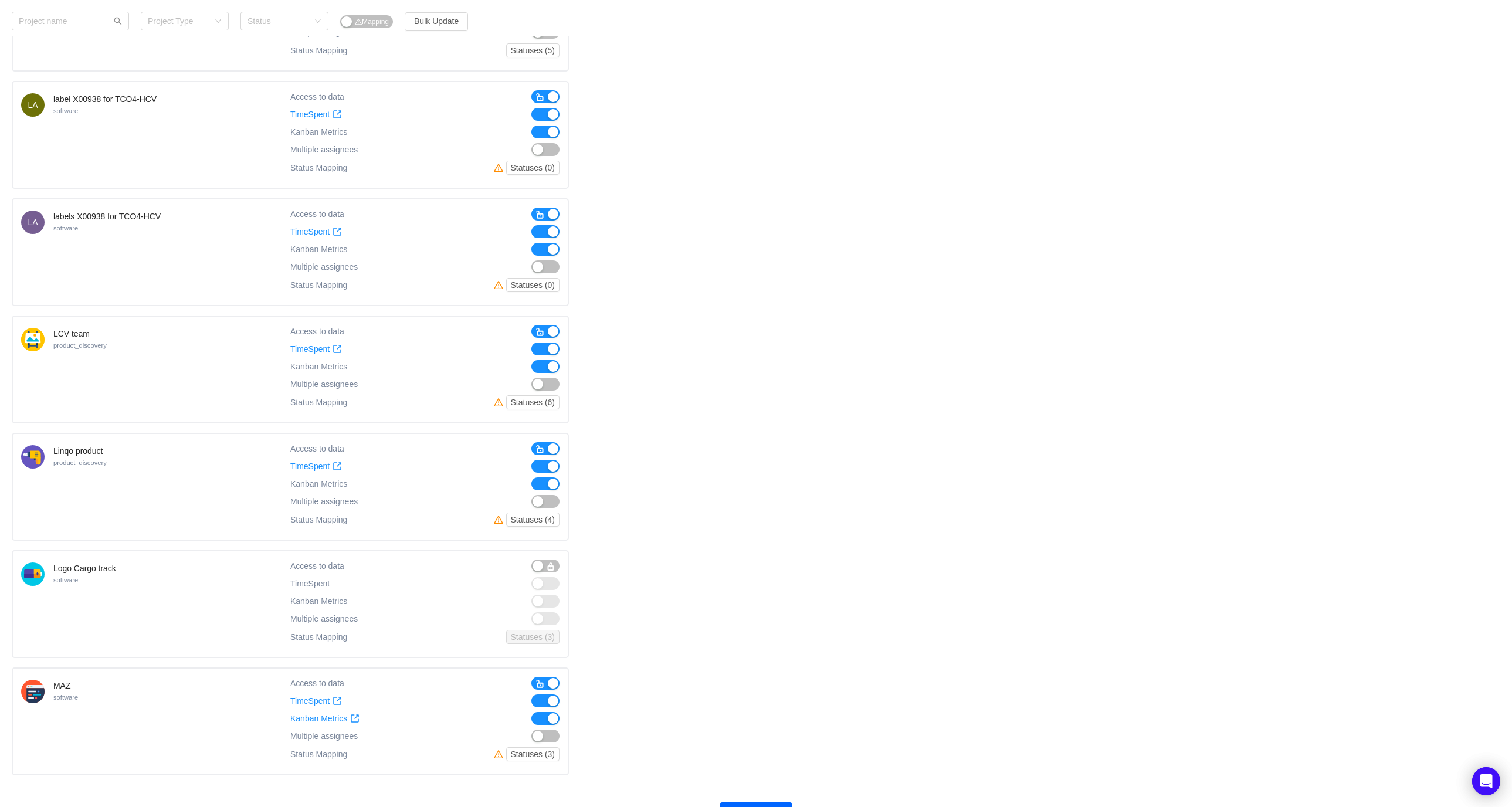
click at [756, 802] on button "Load more (61)" at bounding box center [756, 811] width 71 height 17
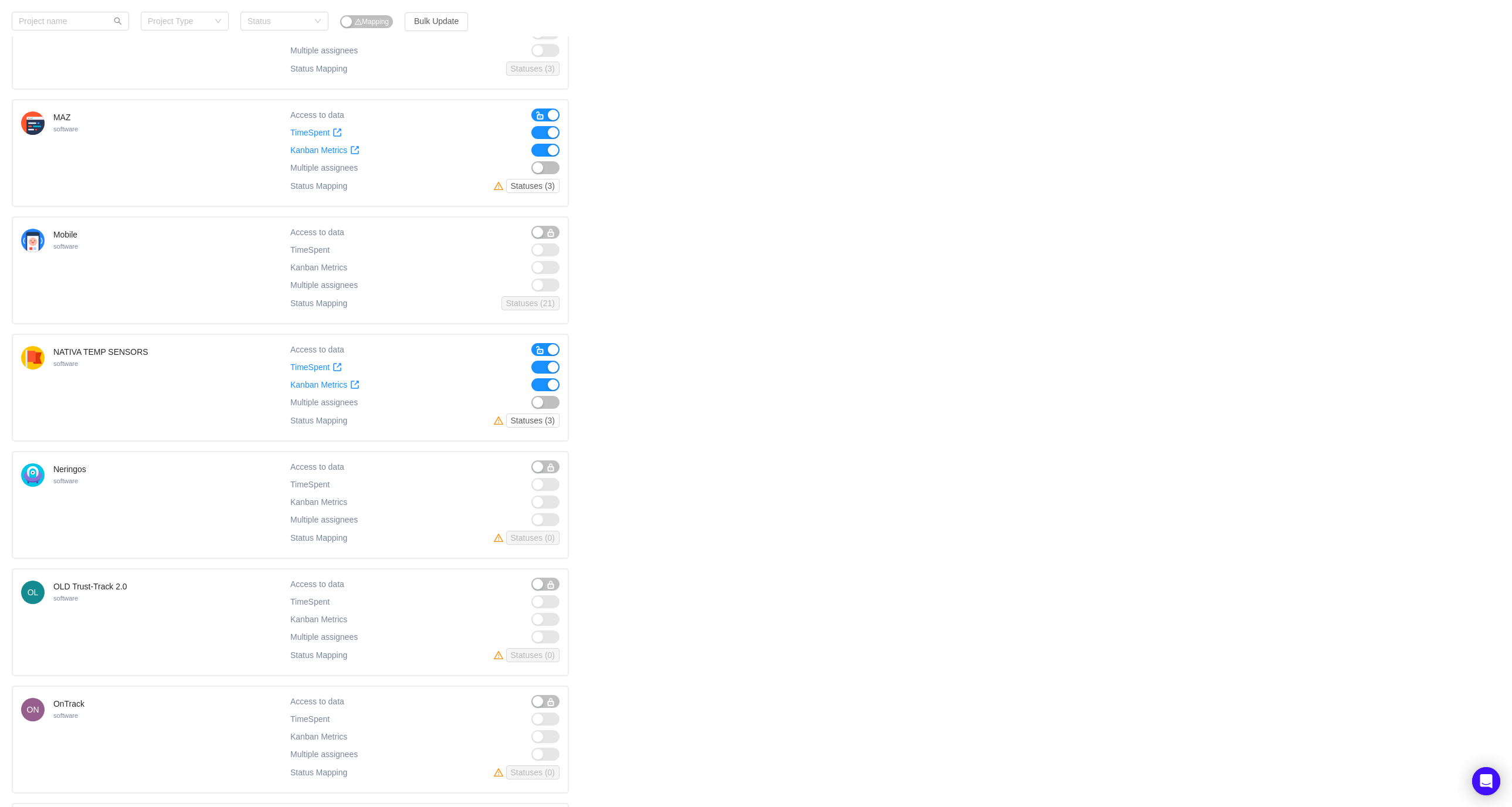
scroll to position [6349, 0]
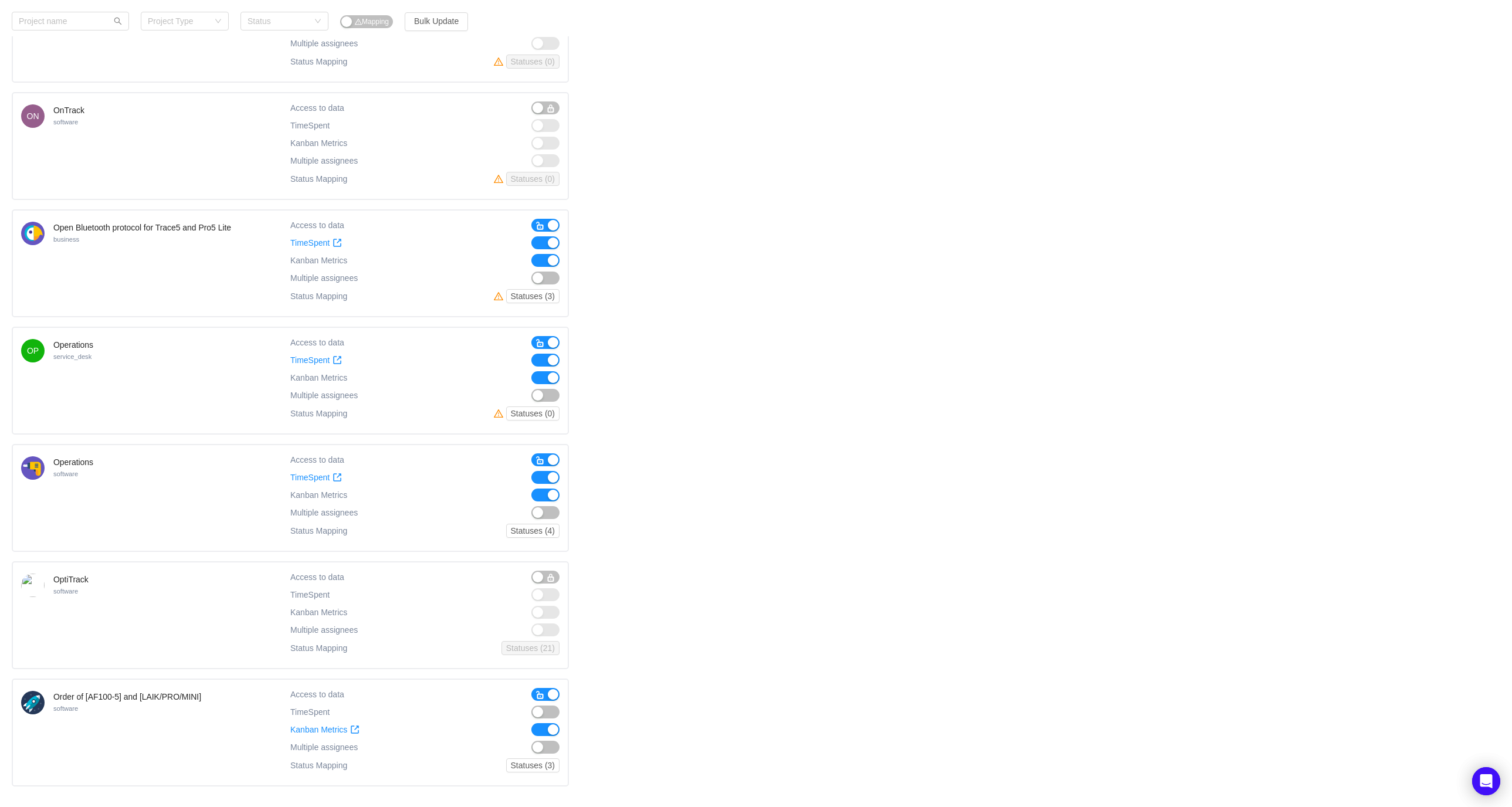
click at [750, 808] on button "Load more (51)" at bounding box center [756, 822] width 71 height 17
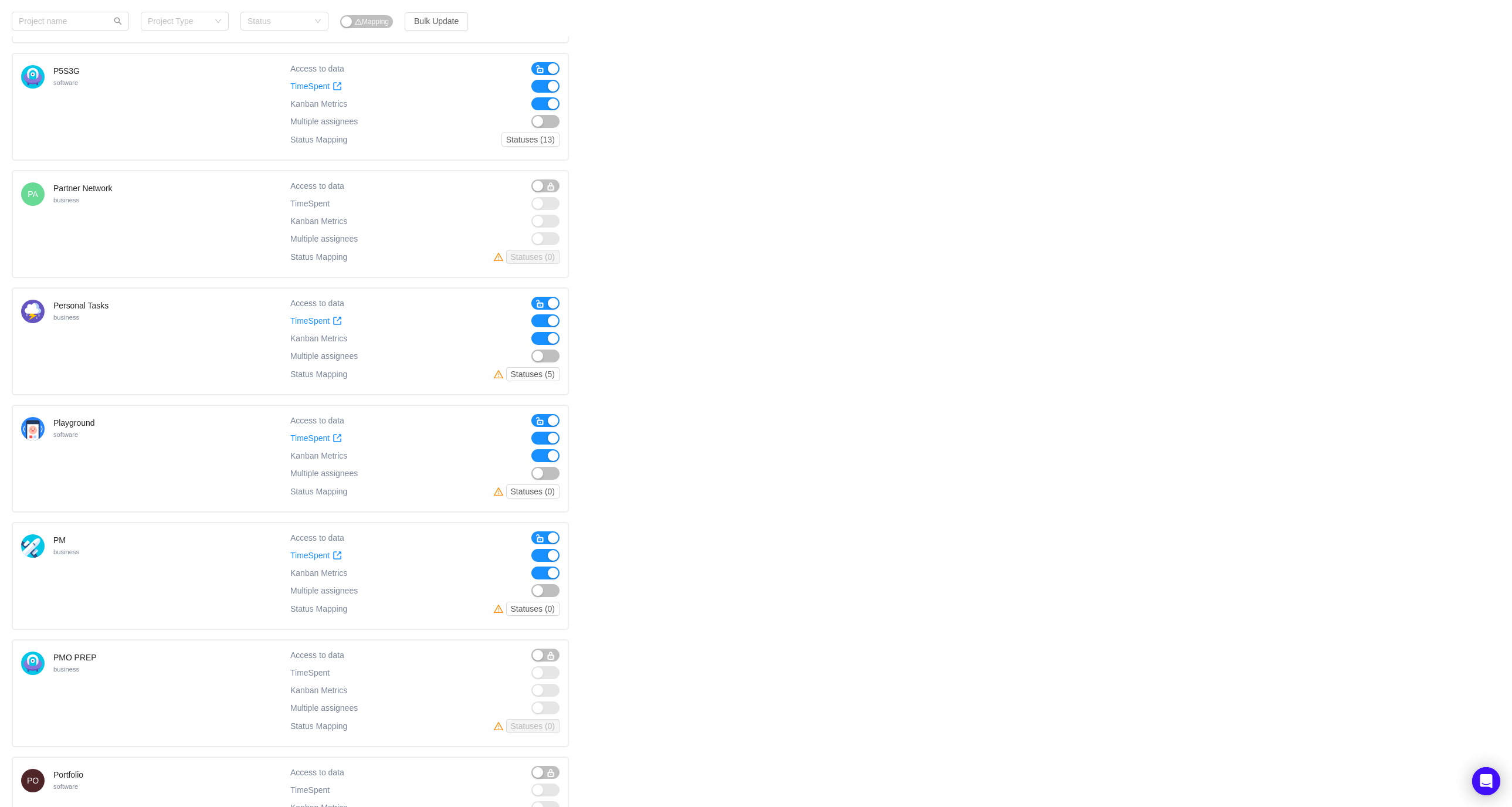
scroll to position [7510, 0]
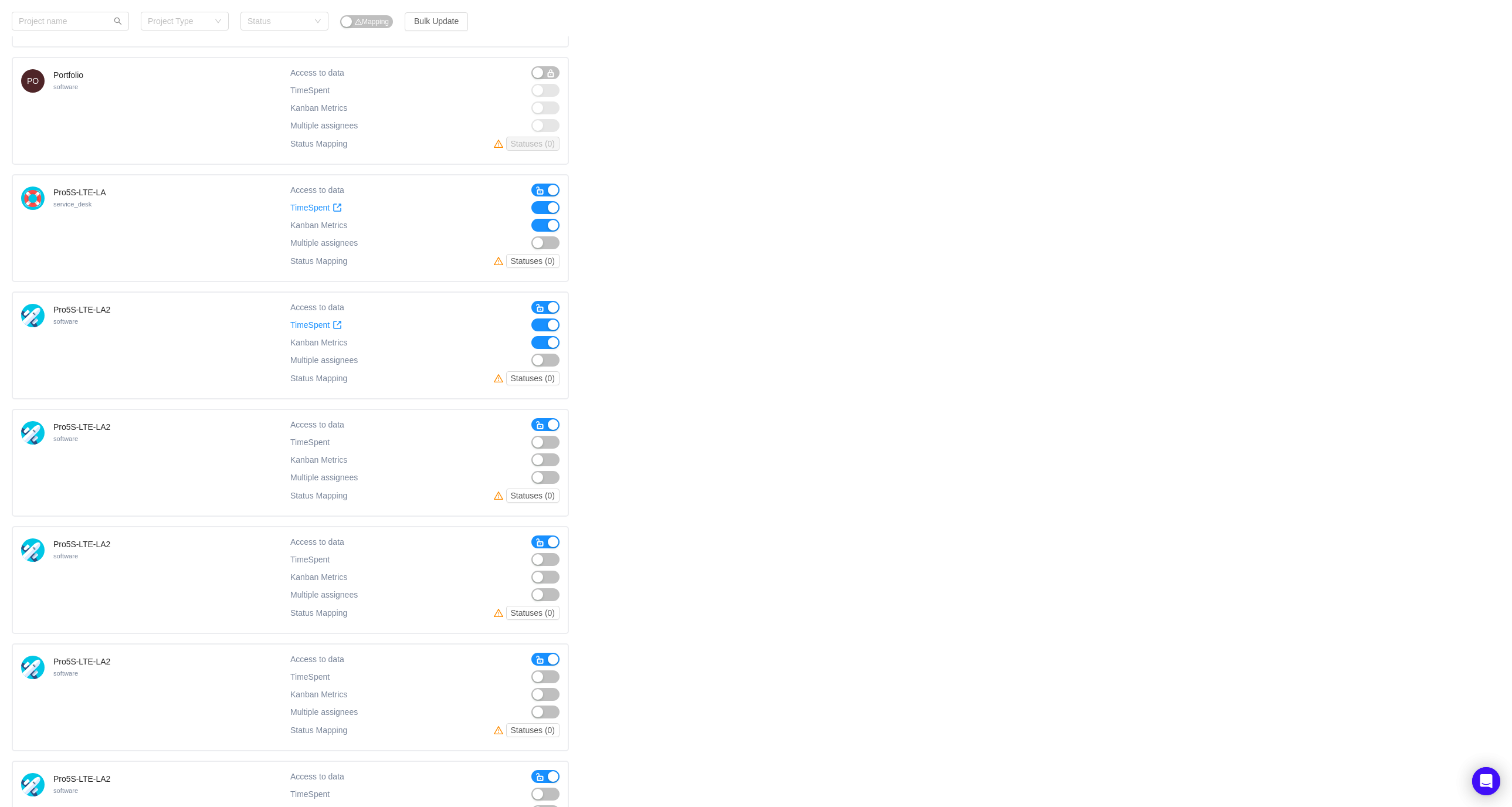
scroll to position [8672, 0]
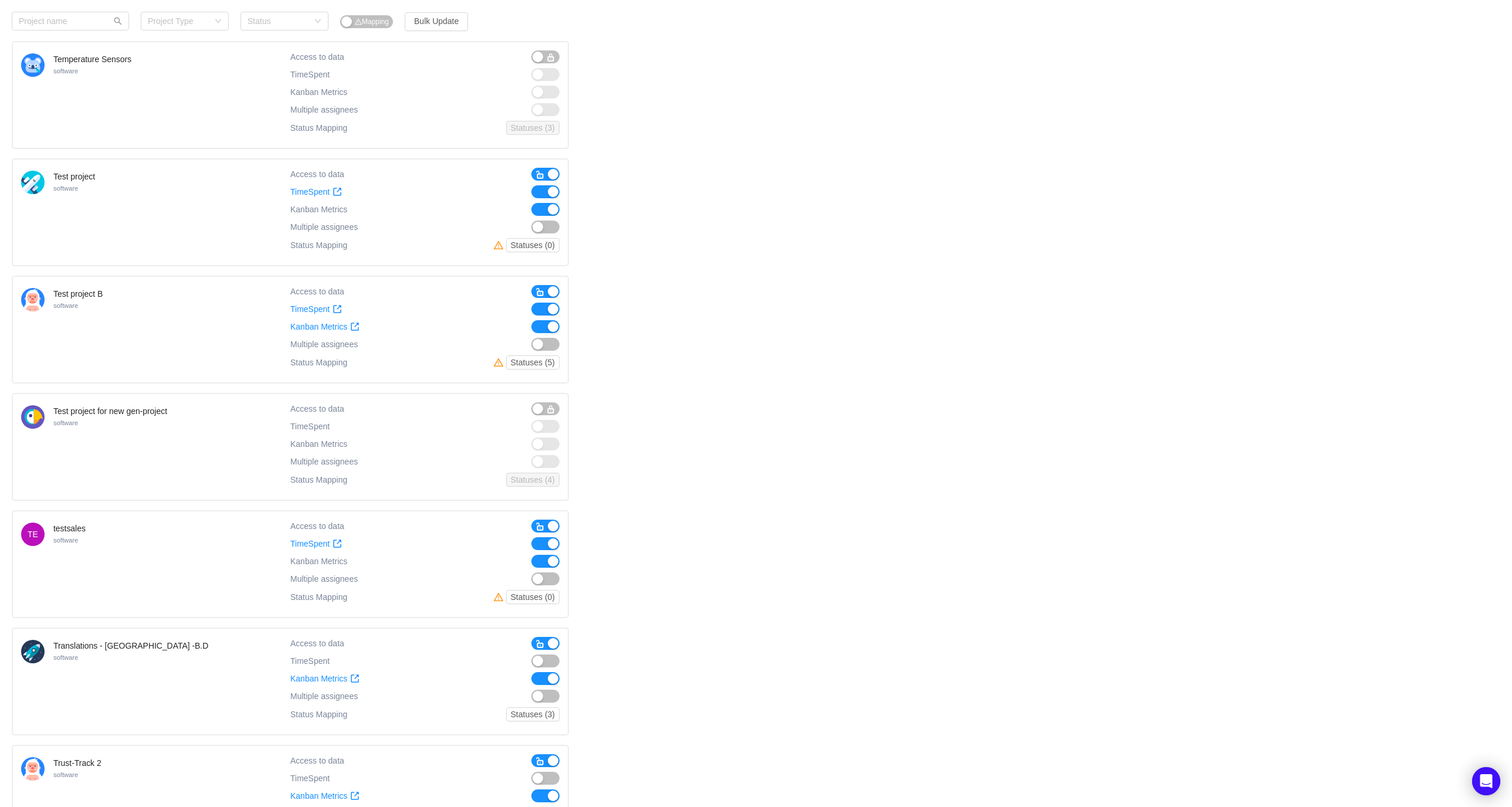
scroll to position [12158, 0]
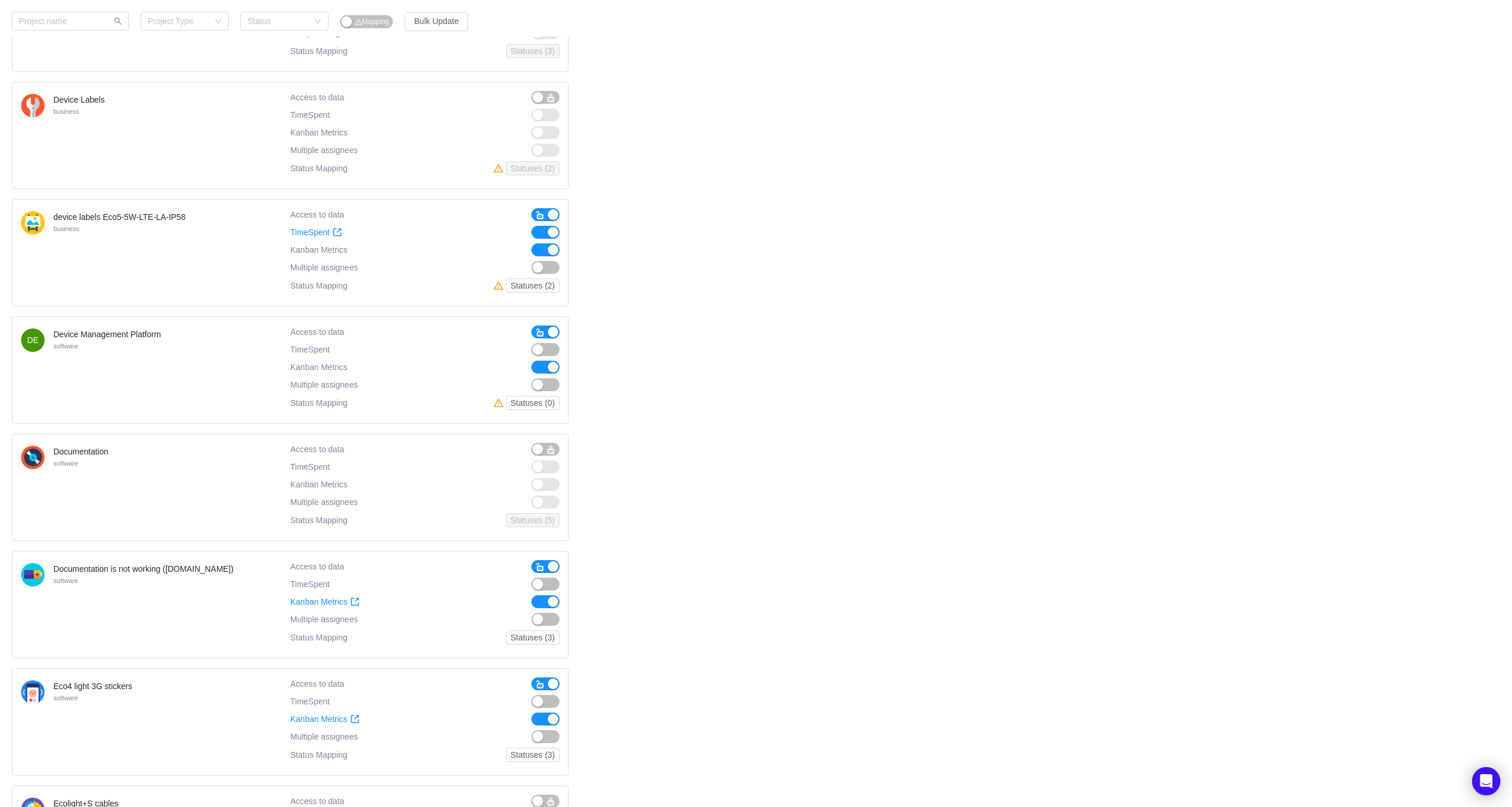
scroll to position [0, 0]
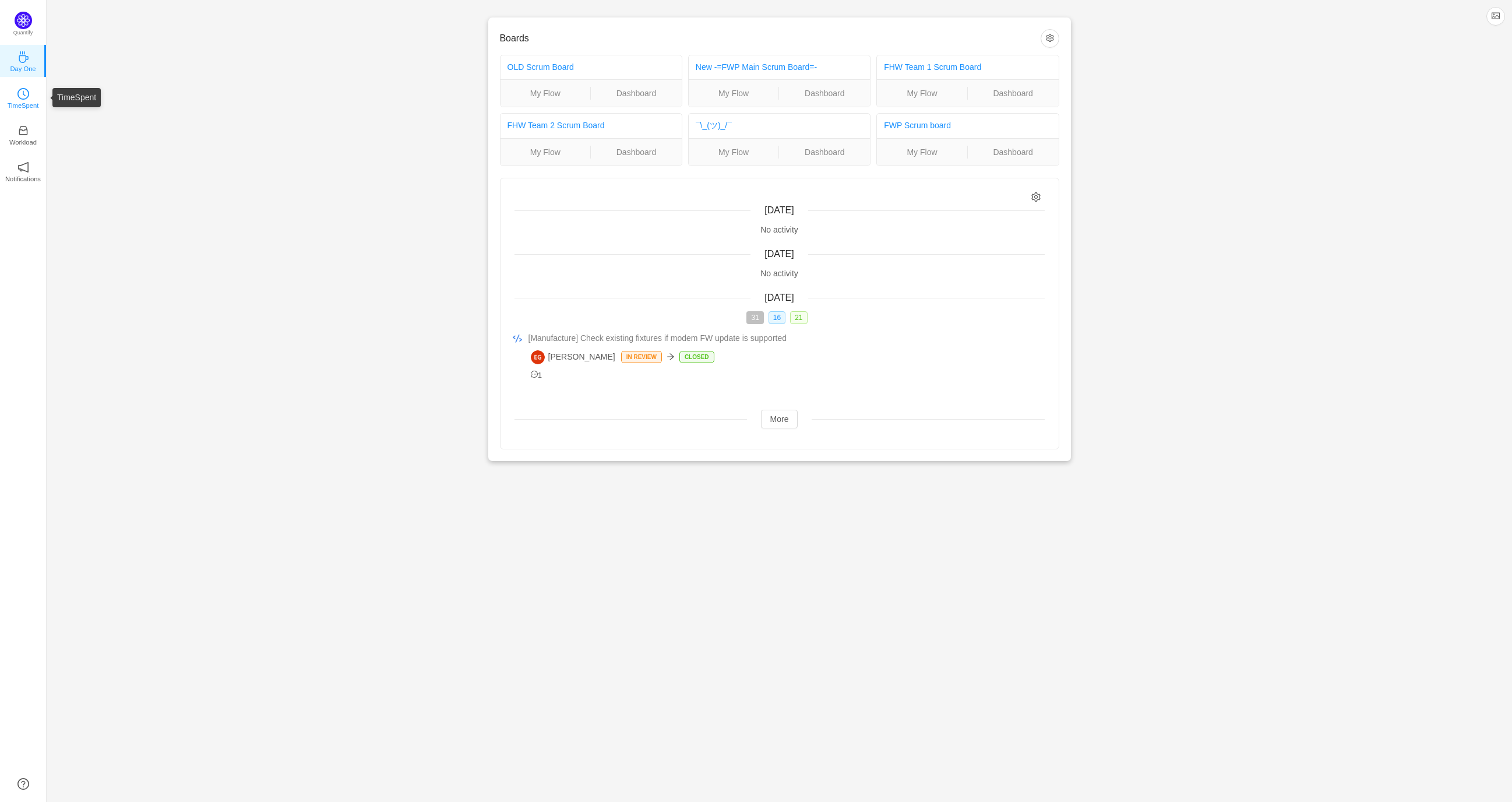
click at [27, 96] on icon "icon: clock-circle" at bounding box center [23, 94] width 12 height 12
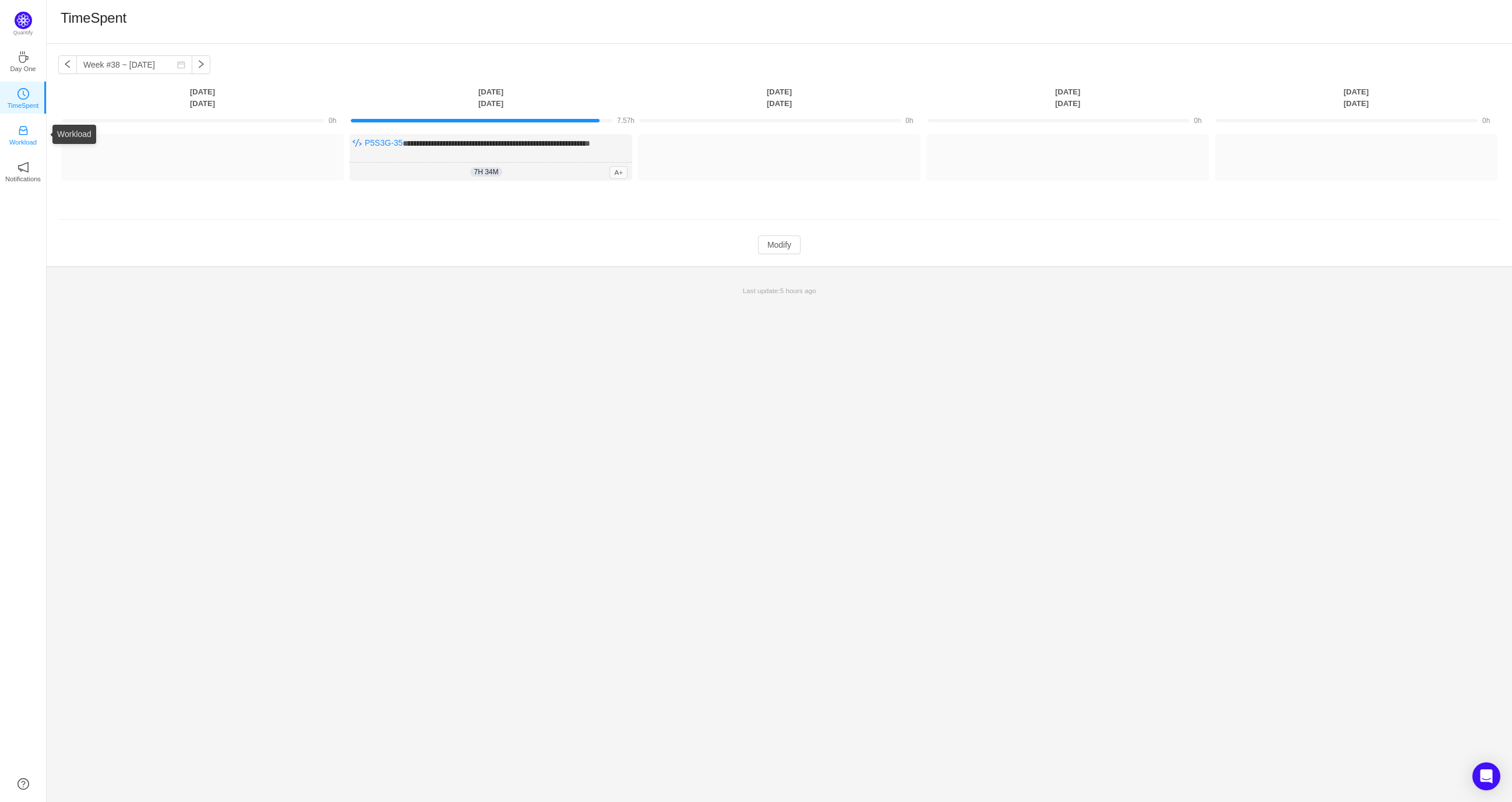
click at [26, 130] on icon "icon: inbox" at bounding box center [23, 131] width 9 height 9
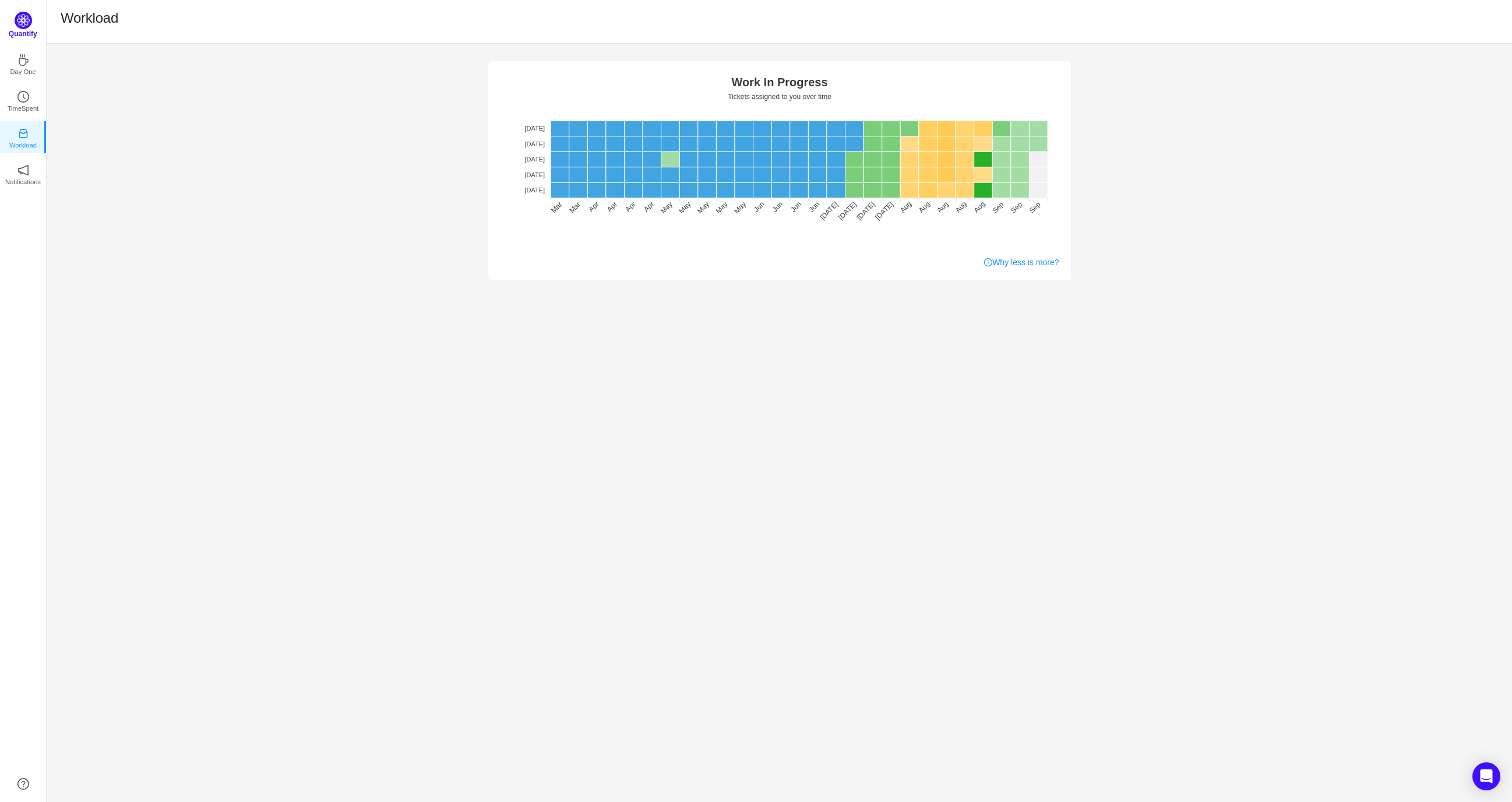
click at [25, 26] on img at bounding box center [23, 20] width 17 height 17
